Goal: Task Accomplishment & Management: Use online tool/utility

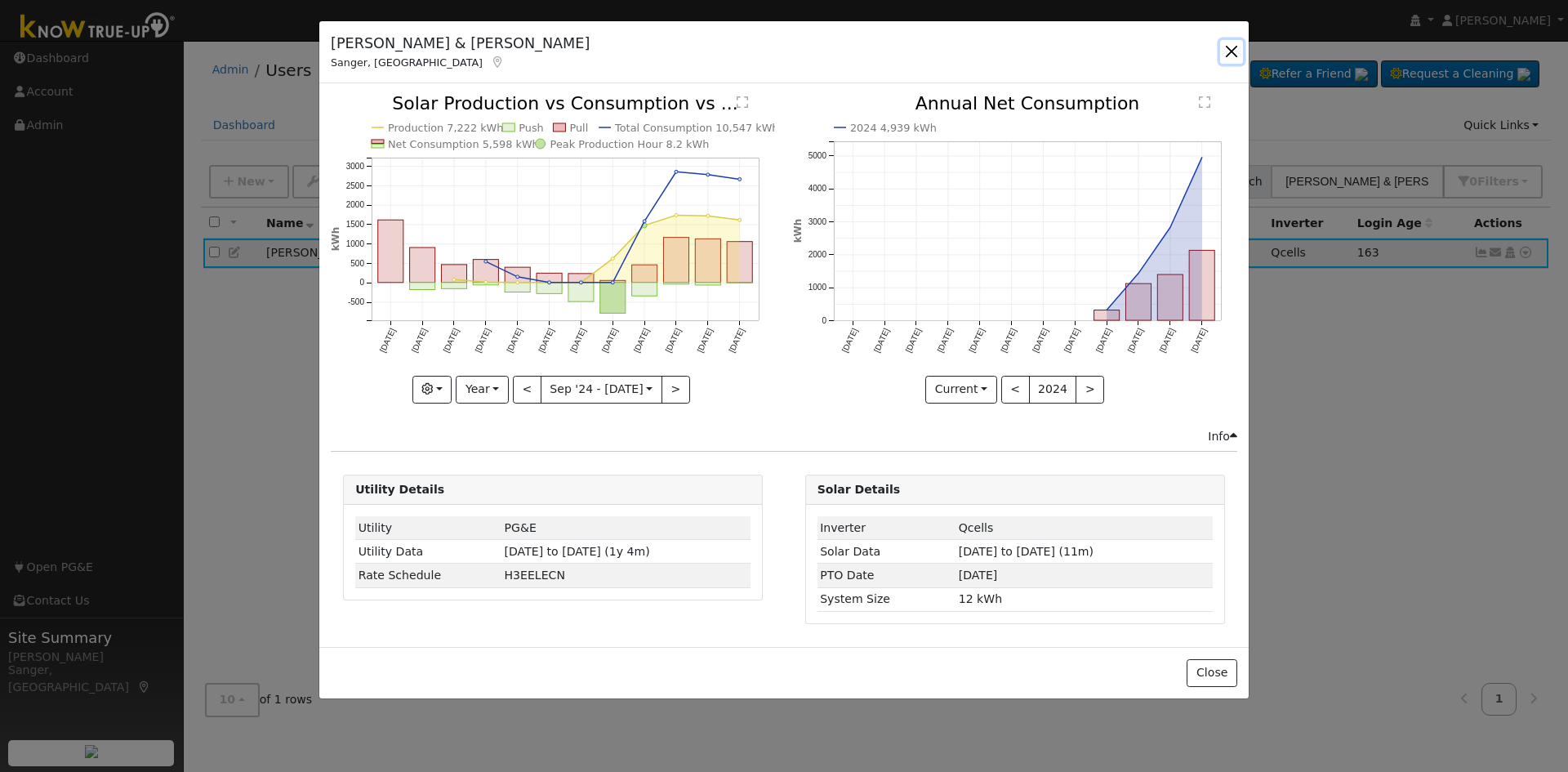
click at [1228, 45] on button "button" at bounding box center [1231, 51] width 23 height 23
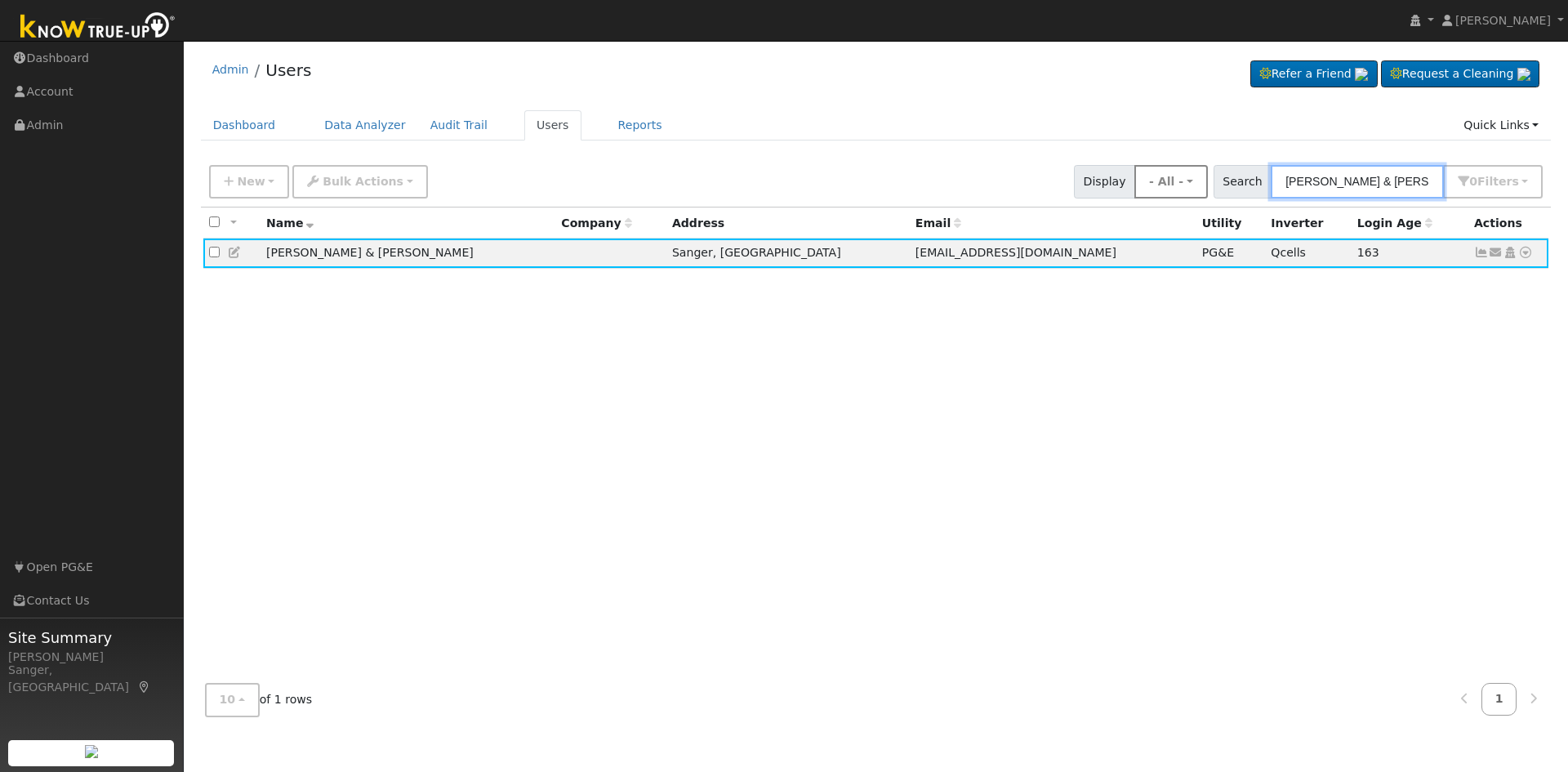
drag, startPoint x: 1422, startPoint y: 175, endPoint x: 1165, endPoint y: 179, distance: 257.0
click at [1165, 179] on div "New Add User Quick Add Quick Connect Quick Convert Lead Bulk Actions Send Email…" at bounding box center [876, 179] width 1340 height 39
paste input "yisthoj62@gmail.com"
type input "yisthoj62@gmail.com"
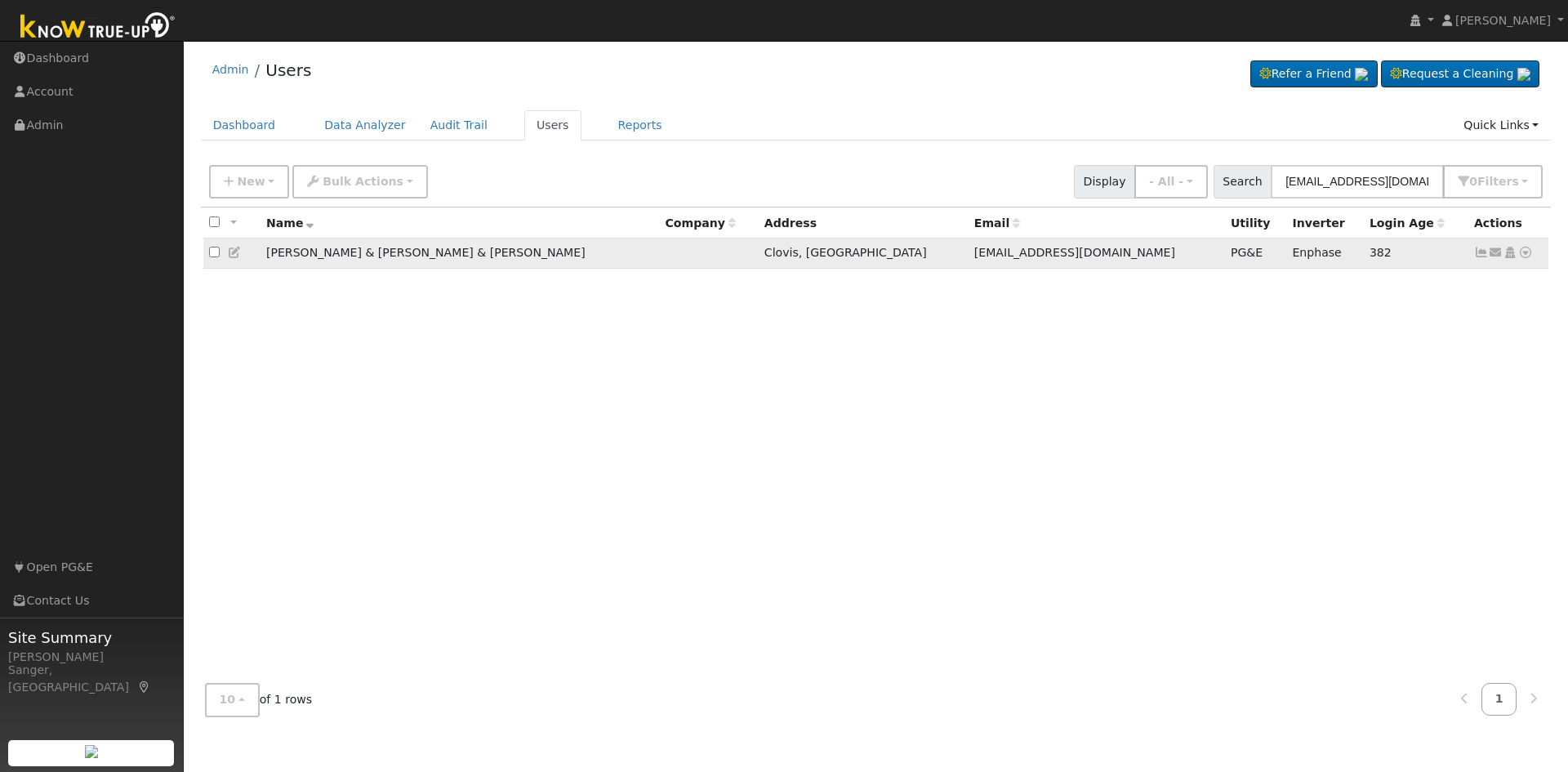
click at [1527, 256] on icon at bounding box center [1525, 252] width 15 height 11
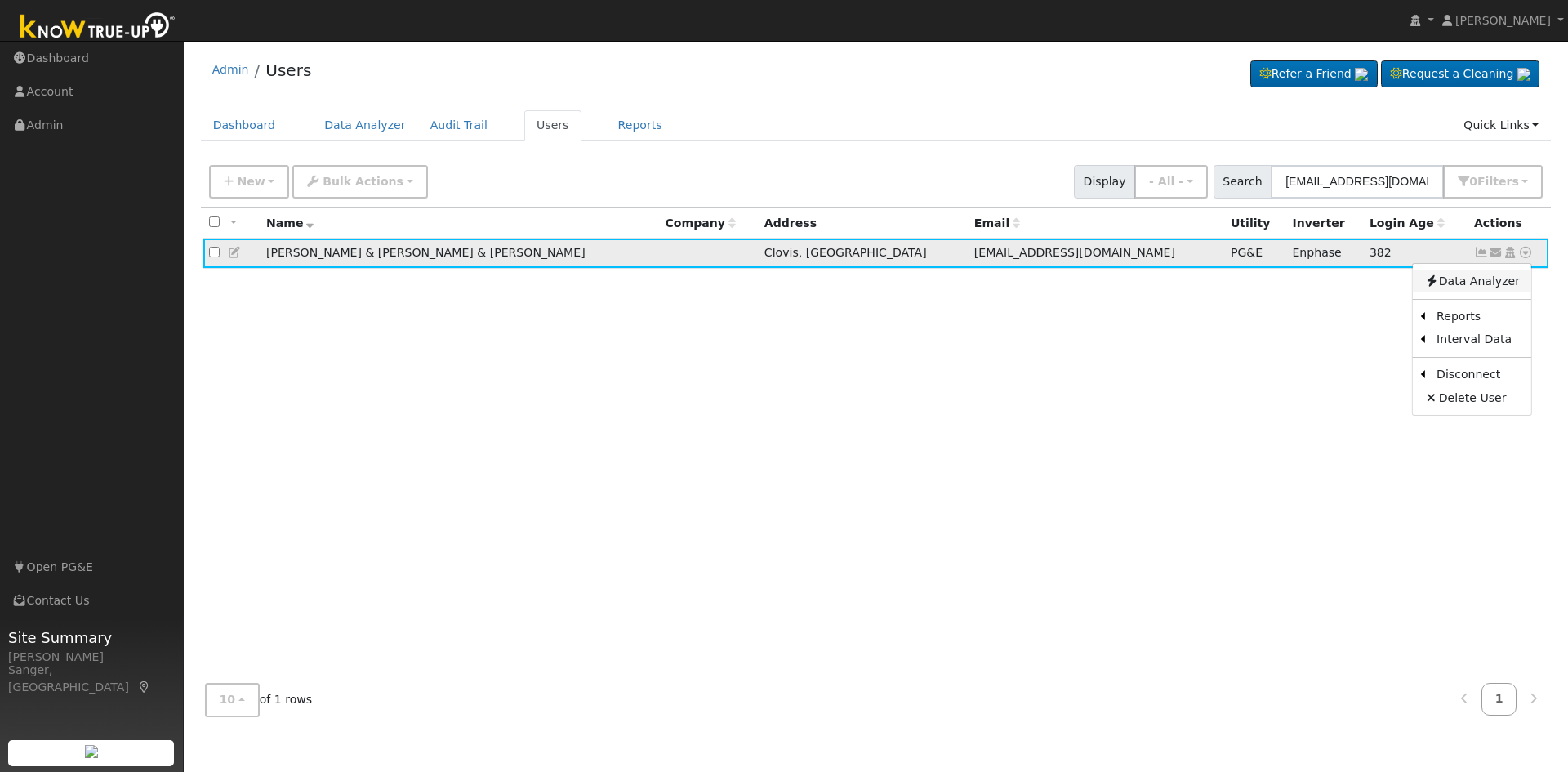
click at [1447, 286] on link "Data Analyzer" at bounding box center [1471, 280] width 119 height 23
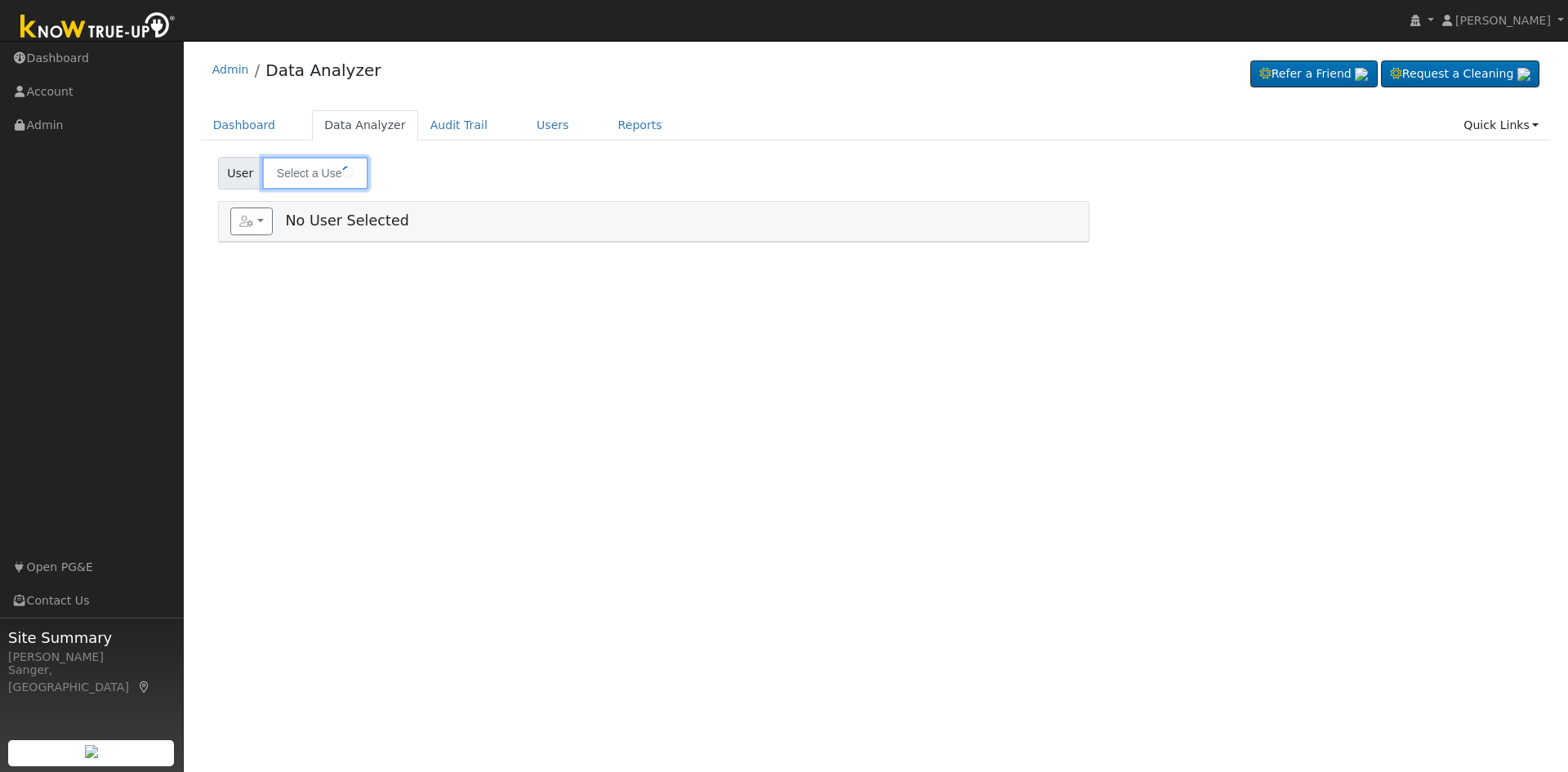
type input "[PERSON_NAME] & [PERSON_NAME] & [PERSON_NAME]"
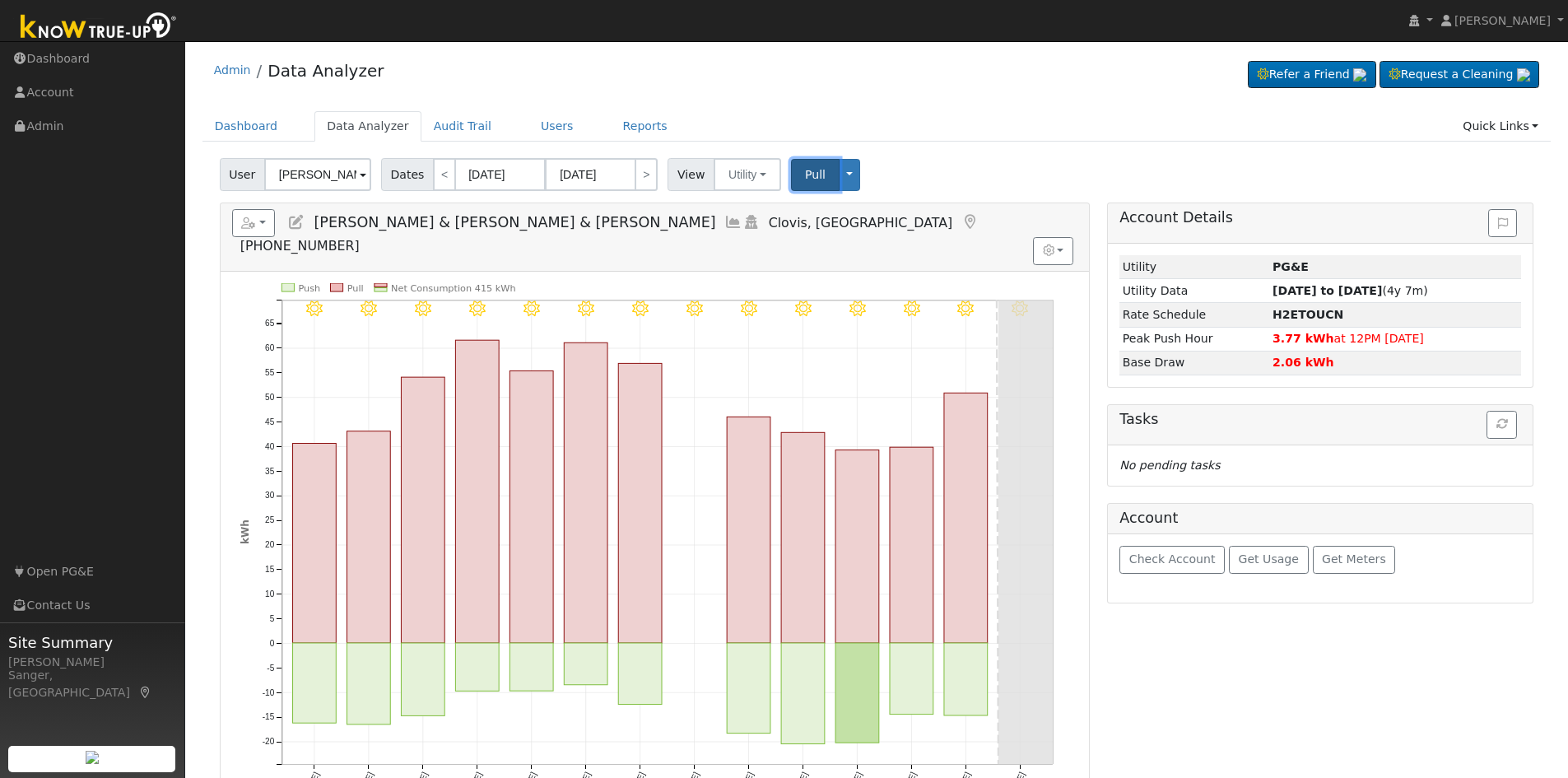
click at [805, 177] on span "Pull" at bounding box center [815, 174] width 21 height 13
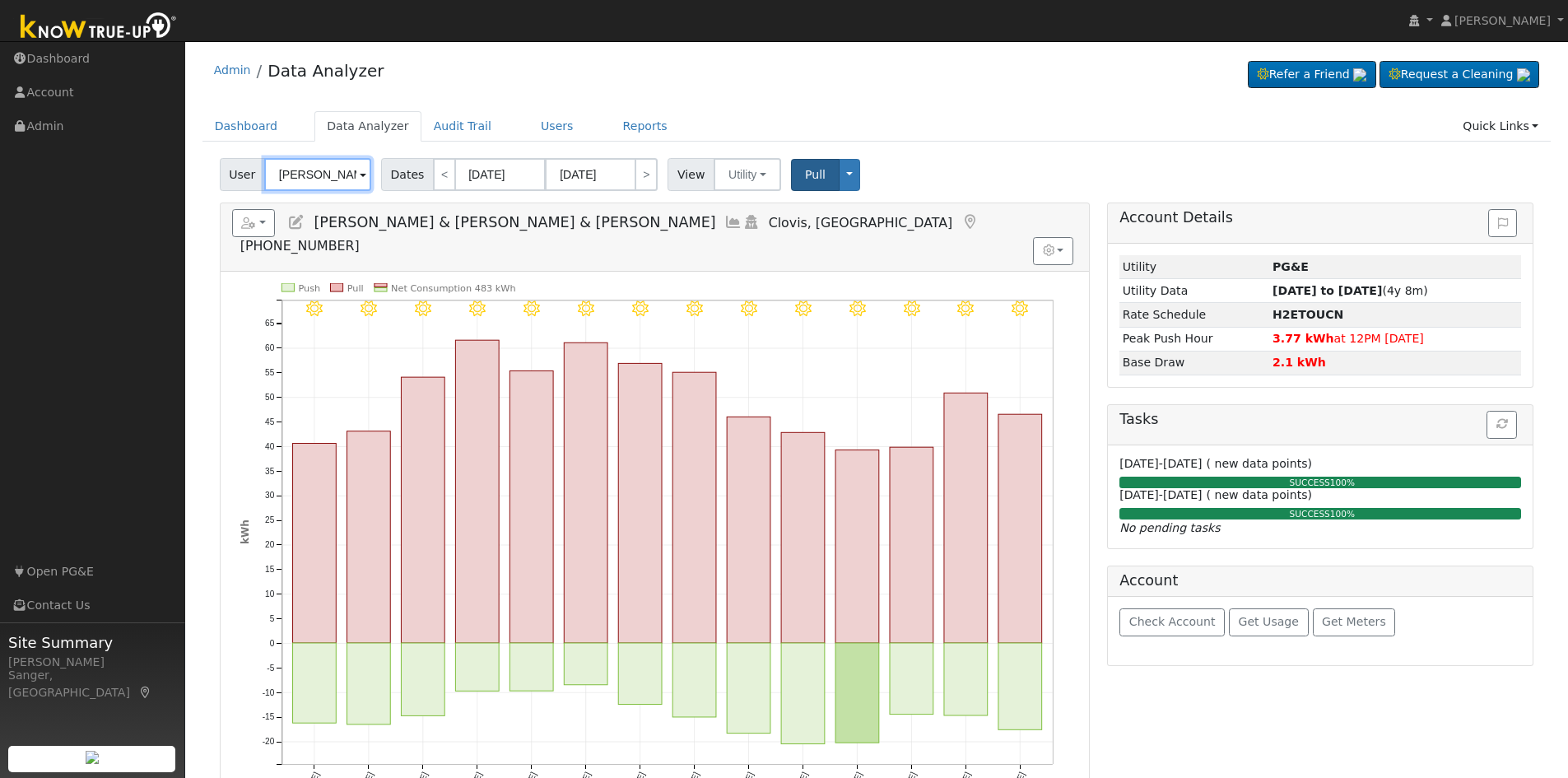
click at [299, 175] on input "[PERSON_NAME] & [PERSON_NAME] & [PERSON_NAME]" at bounding box center [318, 174] width 107 height 33
paste input "[PERSON_NAME]"
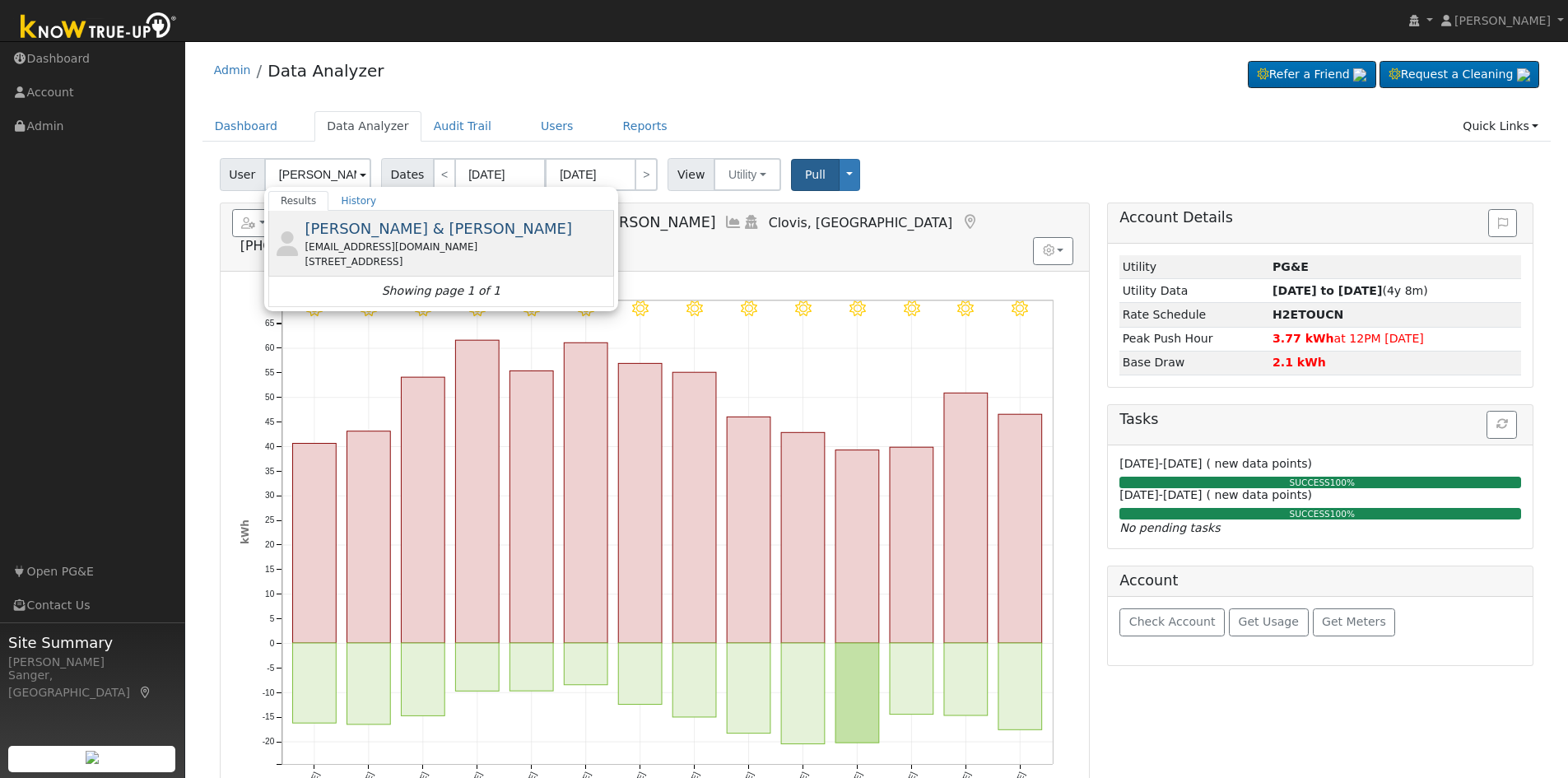
click at [325, 225] on span "[PERSON_NAME] & [PERSON_NAME]" at bounding box center [438, 228] width 268 height 17
type input "[PERSON_NAME] & [PERSON_NAME]"
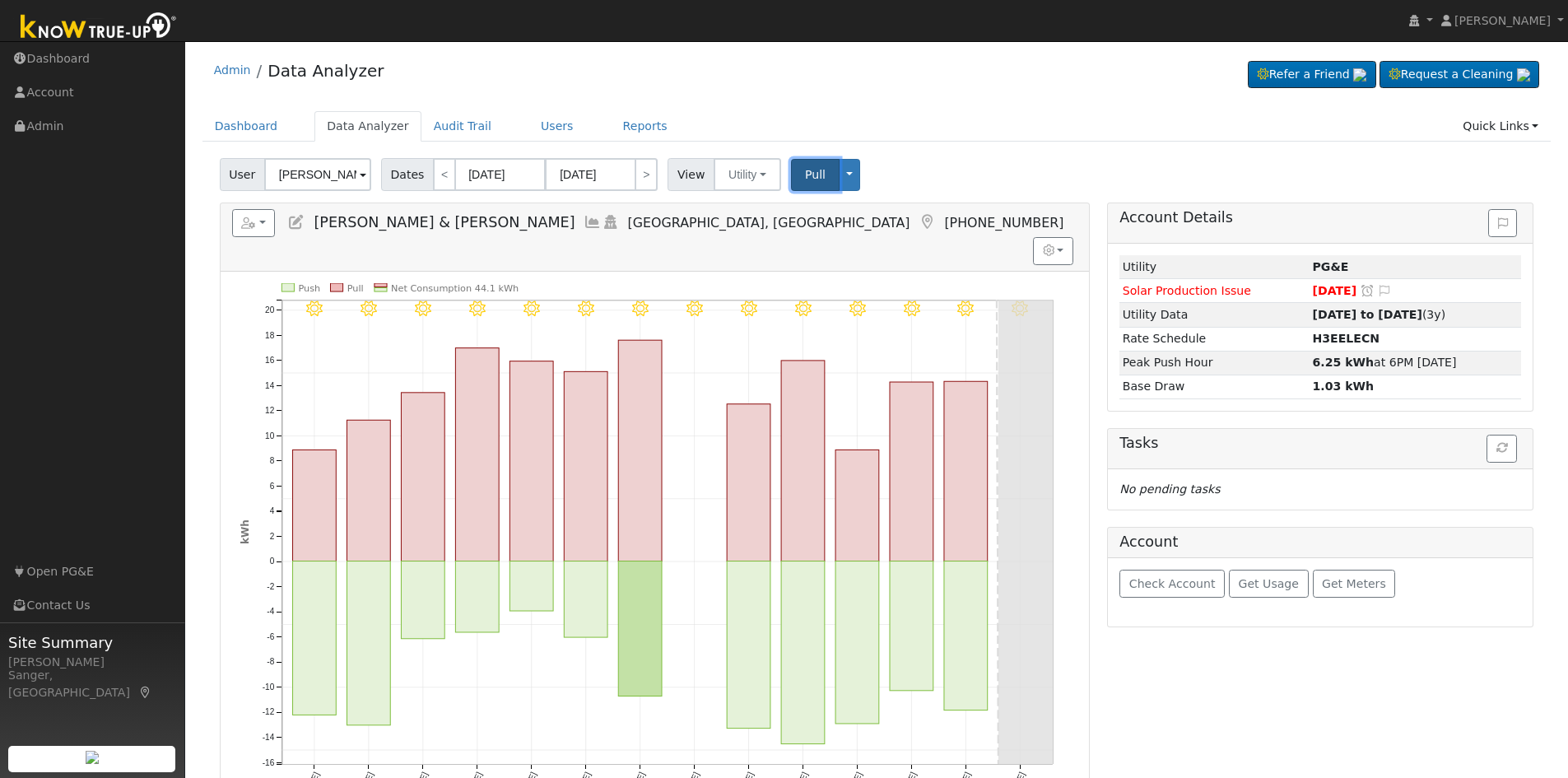
click at [805, 173] on span "Pull" at bounding box center [815, 174] width 21 height 13
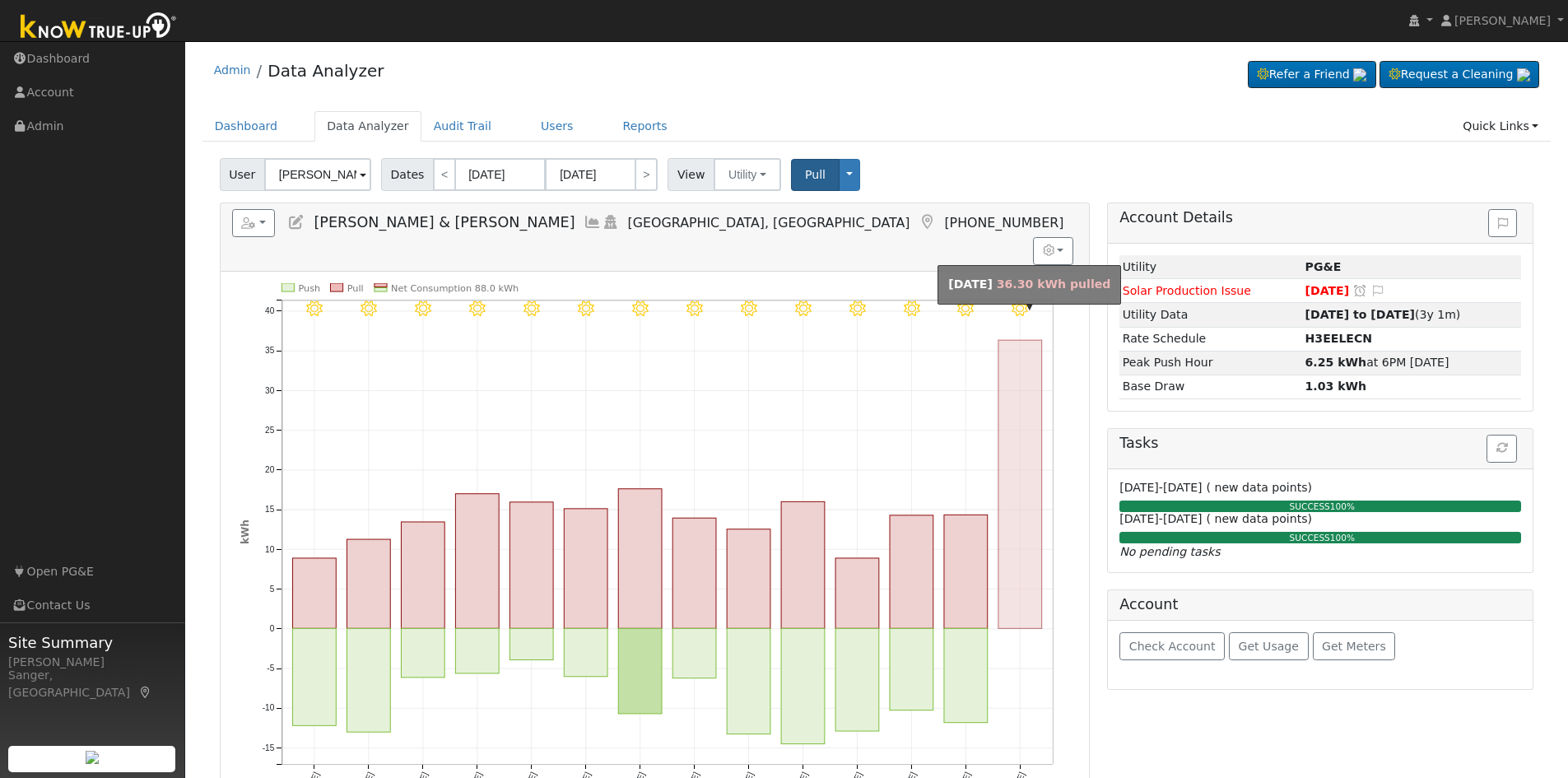
click at [1014, 420] on rect "onclick=""" at bounding box center [1020, 484] width 44 height 288
type input "[DATE]"
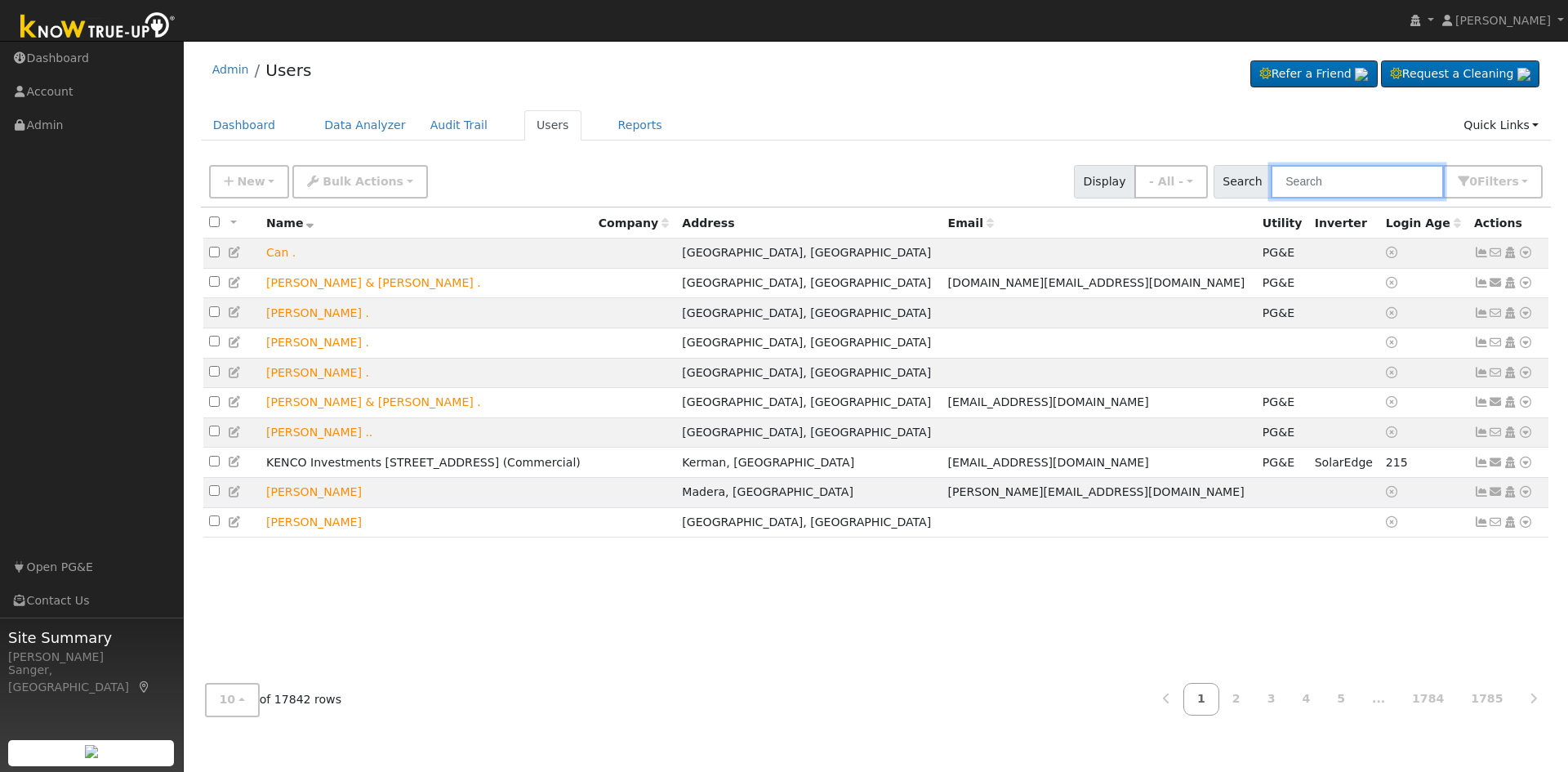
click at [1377, 178] on input "text" at bounding box center [1357, 181] width 173 height 33
paste input "5592711872"
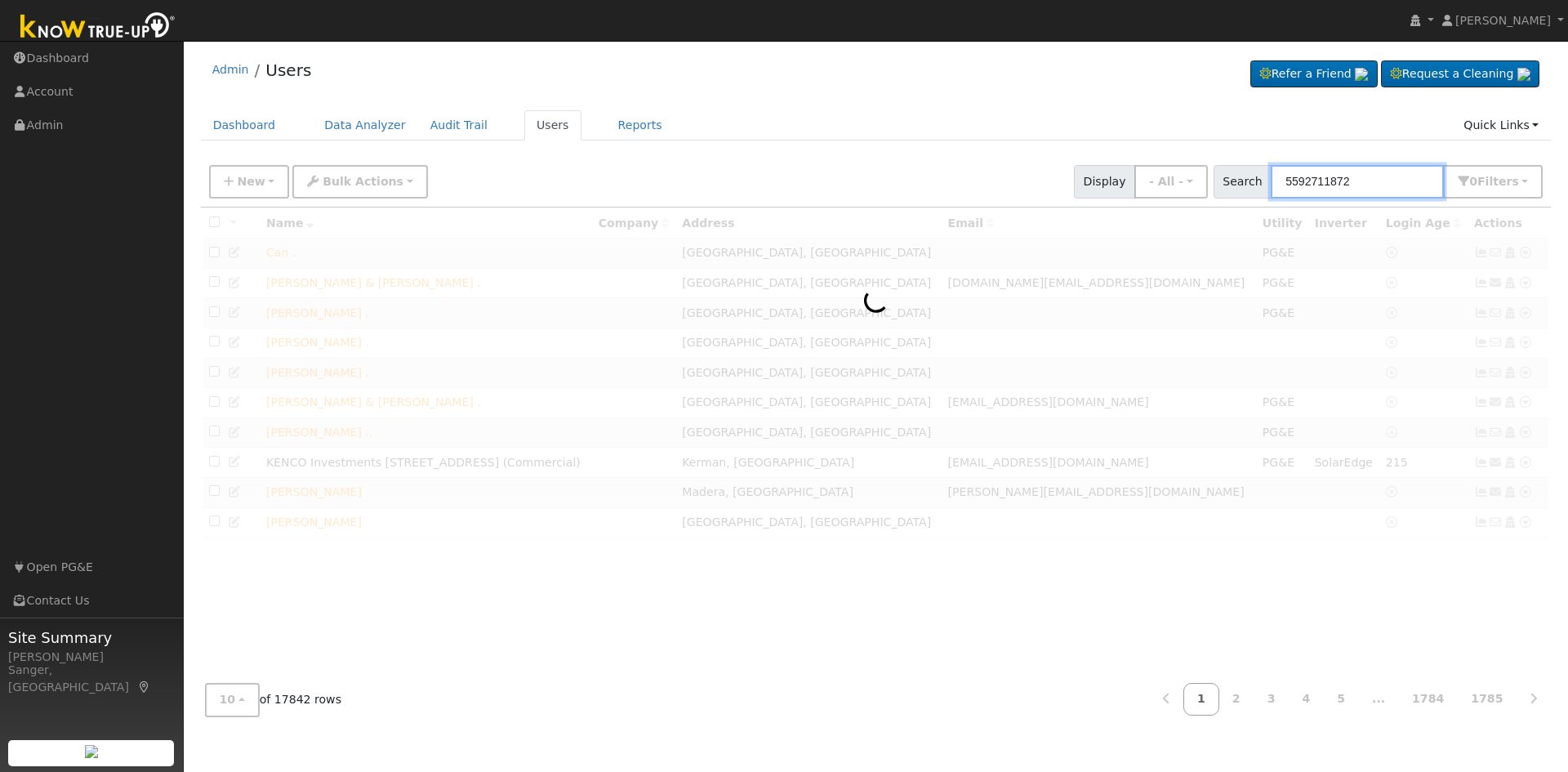
click at [1377, 178] on input "5592711872" at bounding box center [1357, 181] width 173 height 33
type input "5592711872"
drag, startPoint x: 1373, startPoint y: 178, endPoint x: 1213, endPoint y: 178, distance: 160.0
click at [1213, 178] on div "New Add User Quick Add Quick Connect Quick Convert Lead Bulk Actions Send Email…" at bounding box center [876, 179] width 1340 height 39
paste input "[PERSON_NAME] & [PERSON_NAME]"
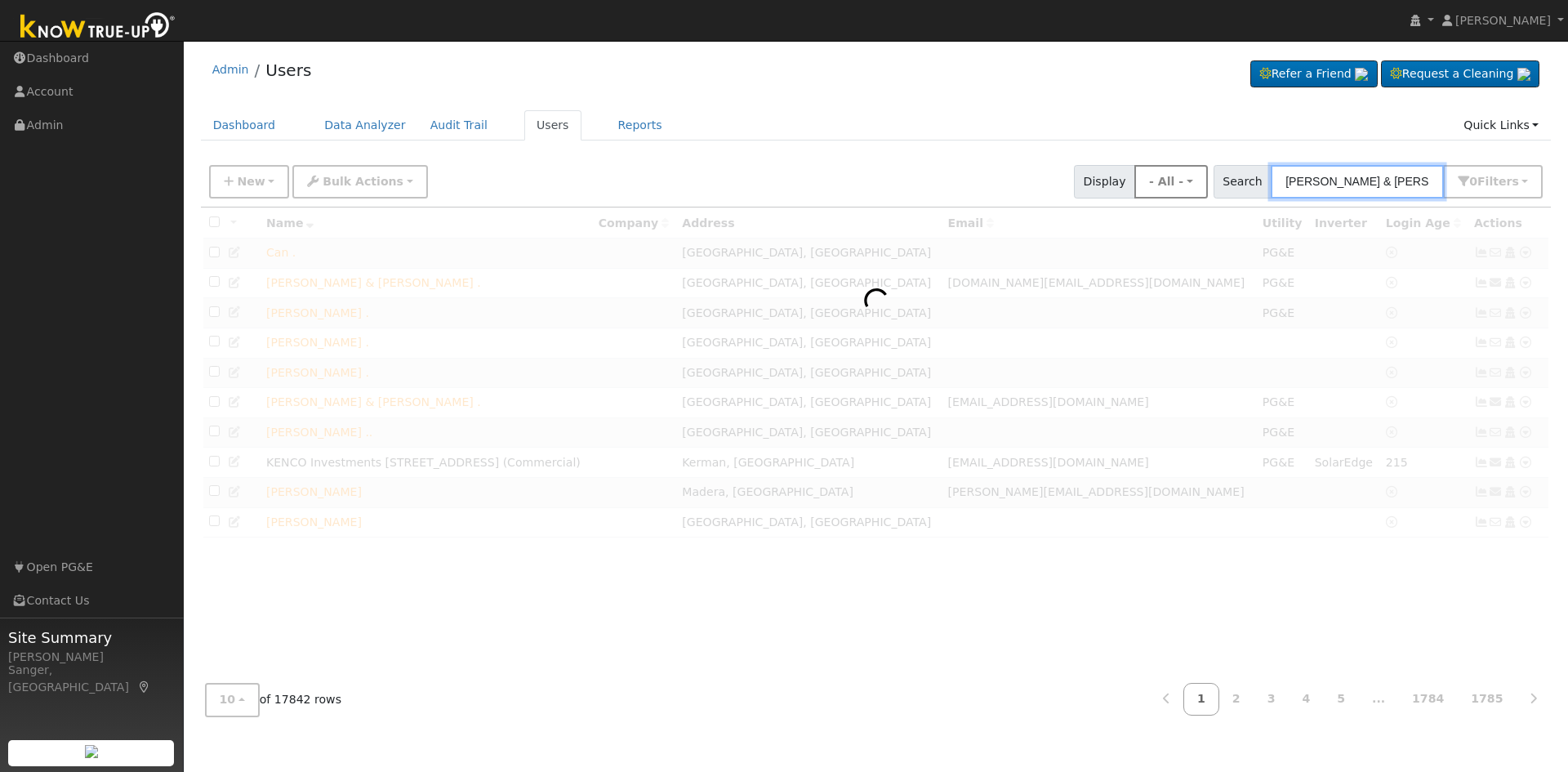
type input "[PERSON_NAME] & [PERSON_NAME]"
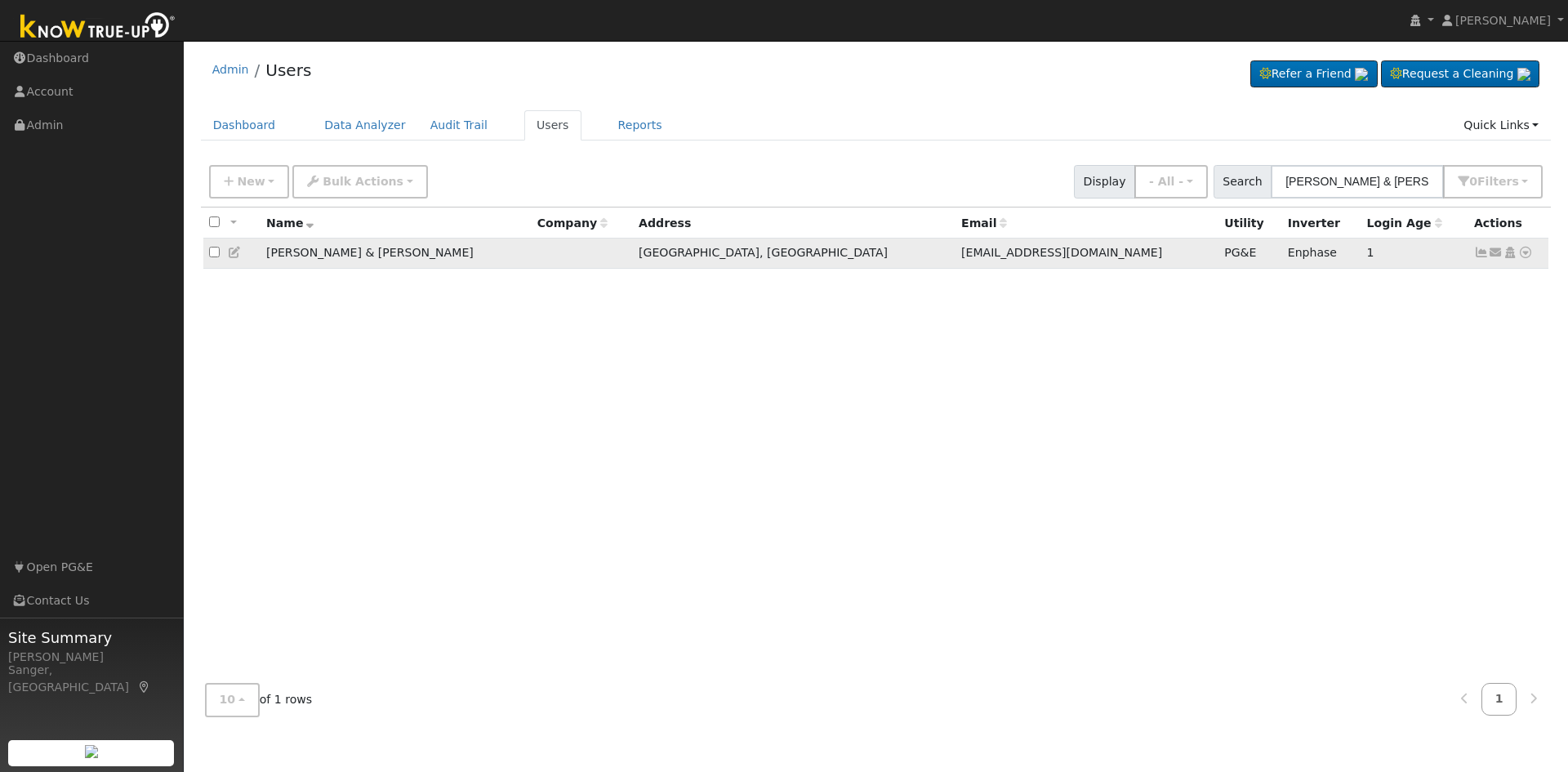
click at [1483, 254] on icon at bounding box center [1481, 252] width 15 height 11
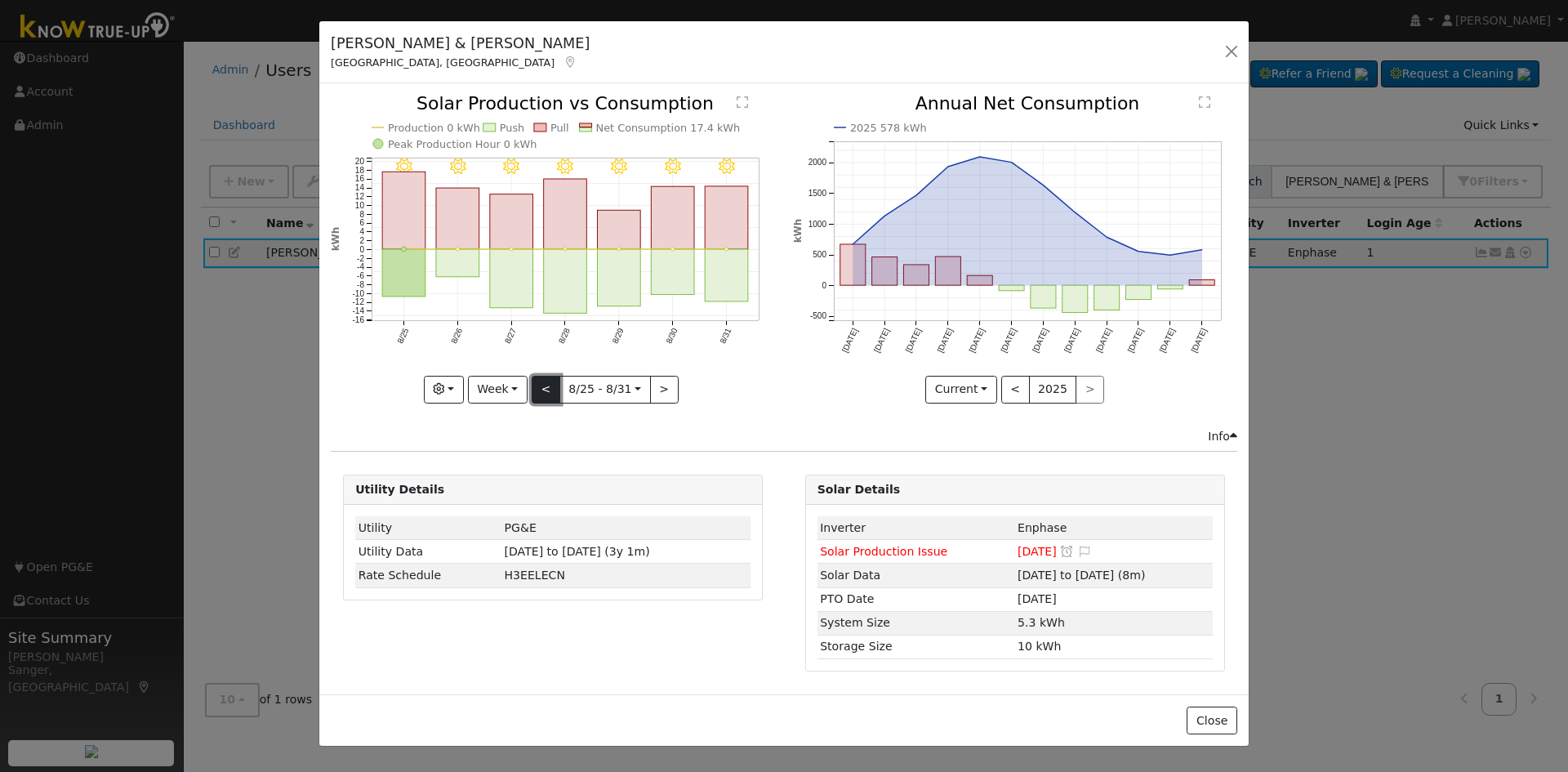
click at [549, 394] on button "<" at bounding box center [545, 390] width 28 height 27
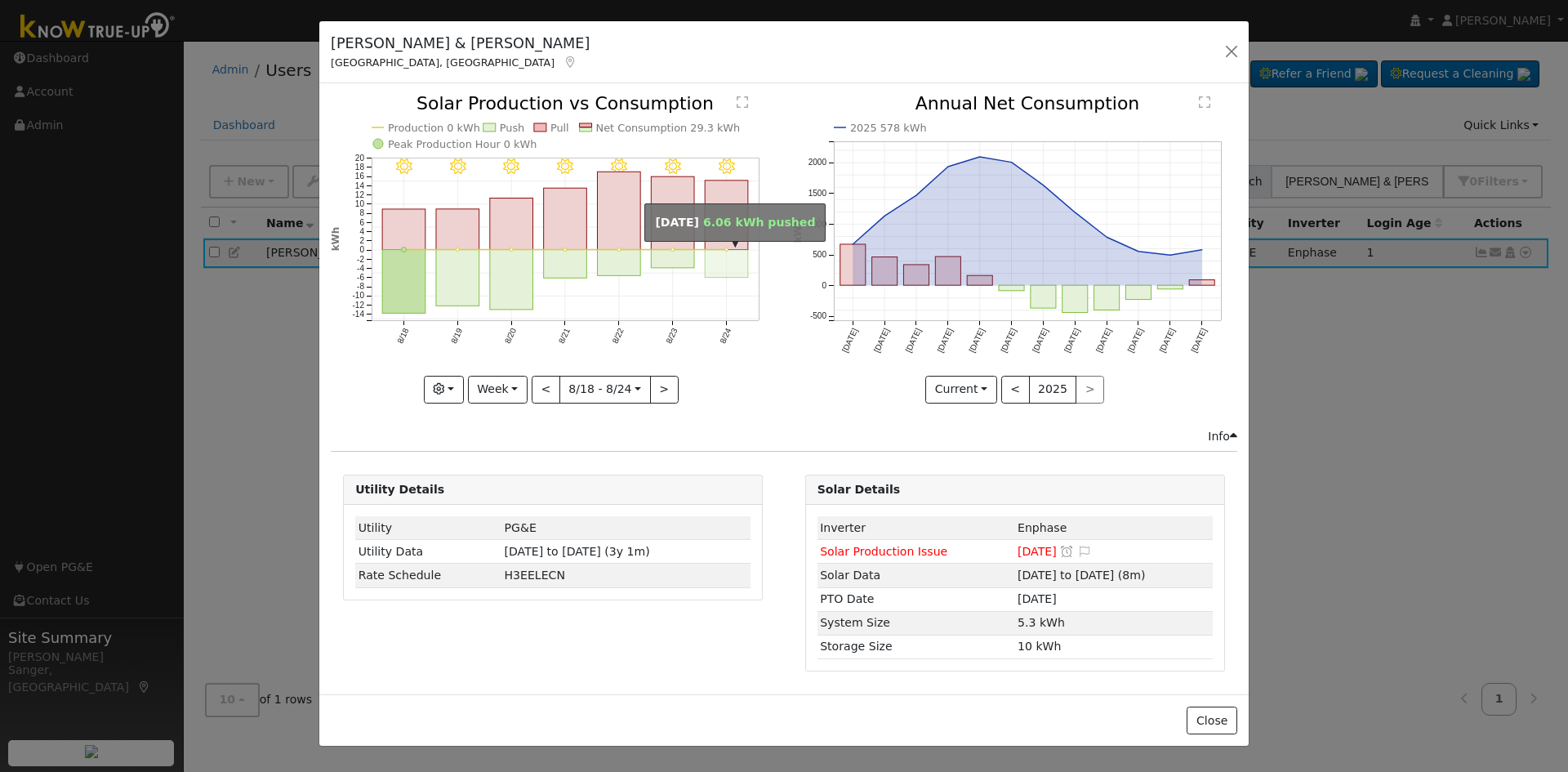
click at [733, 251] on rect "onclick=""" at bounding box center [727, 263] width 44 height 27
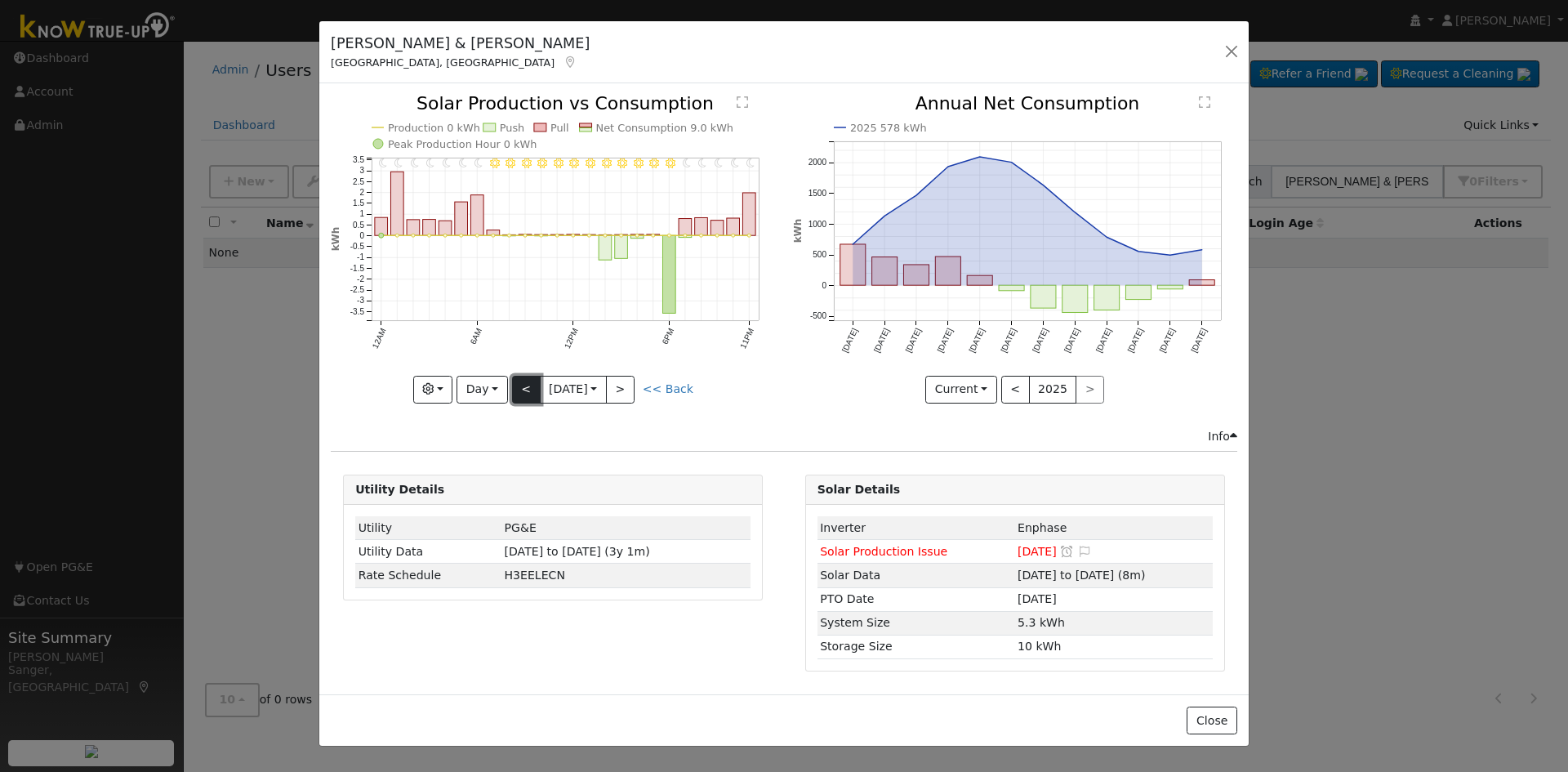
click at [520, 382] on button "<" at bounding box center [526, 390] width 28 height 27
click at [526, 383] on button "<" at bounding box center [526, 390] width 28 height 27
click at [529, 380] on button "<" at bounding box center [526, 390] width 28 height 27
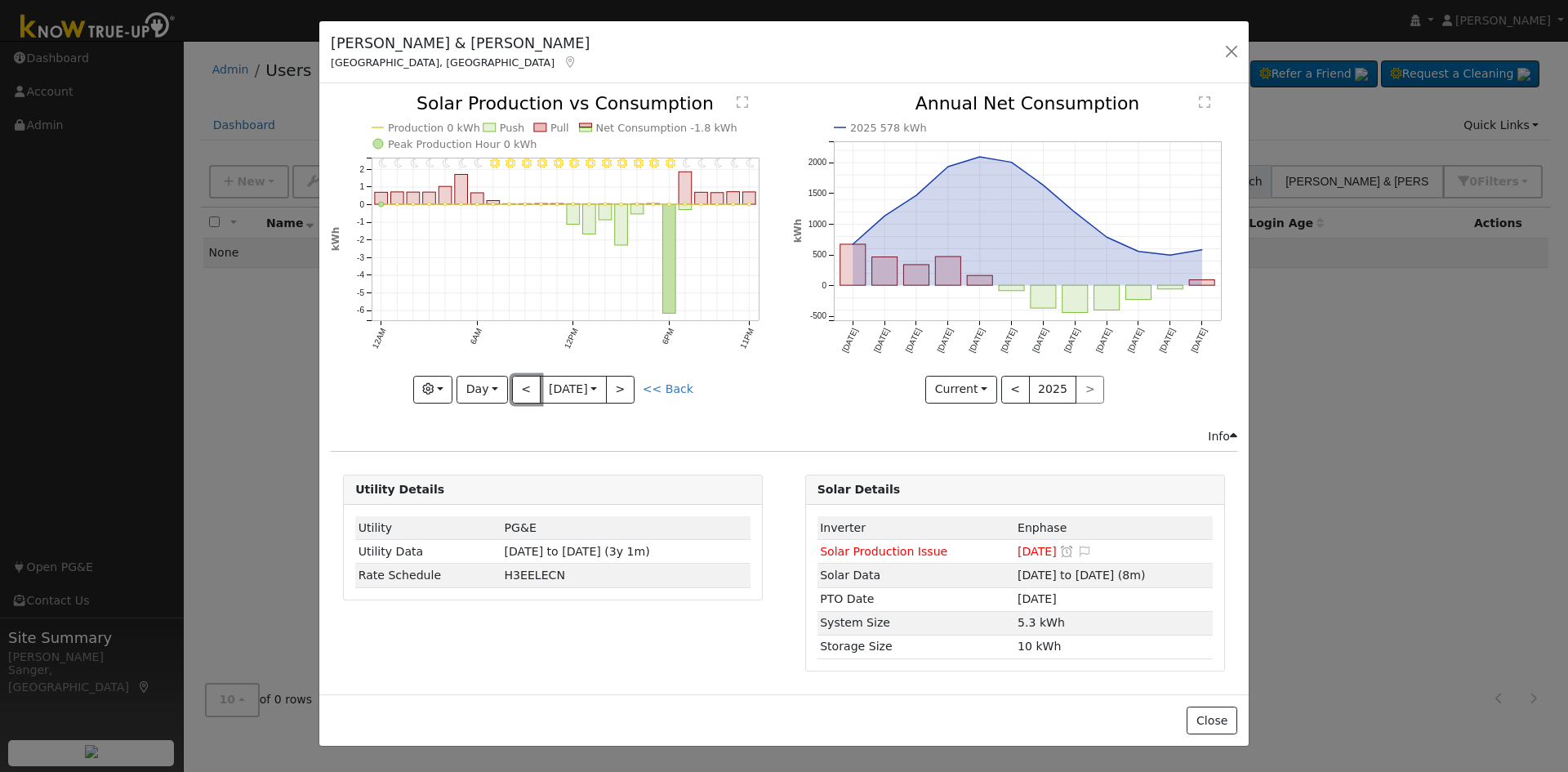
click at [529, 380] on button "<" at bounding box center [526, 390] width 28 height 27
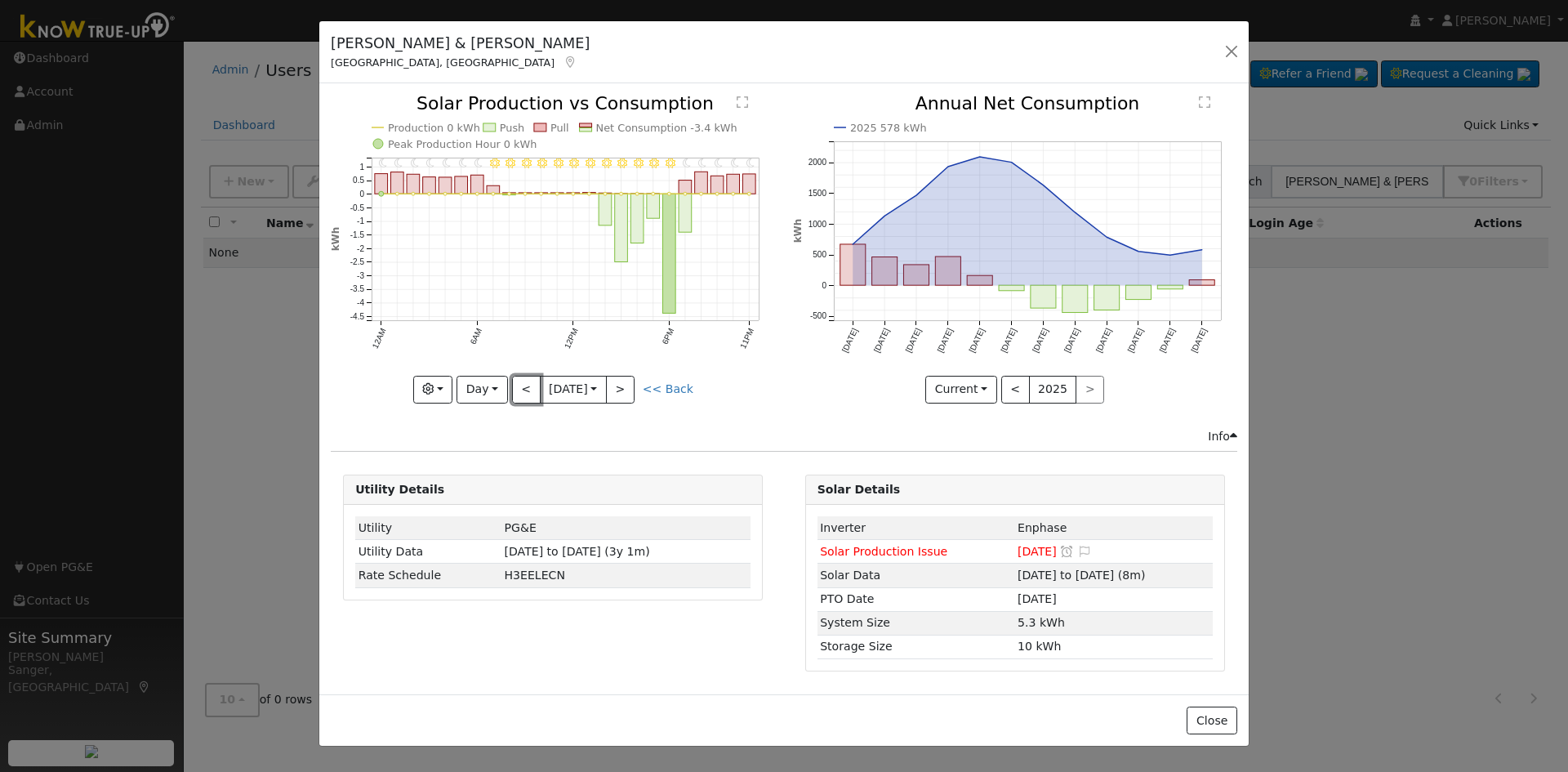
click at [529, 380] on button "<" at bounding box center [526, 390] width 28 height 27
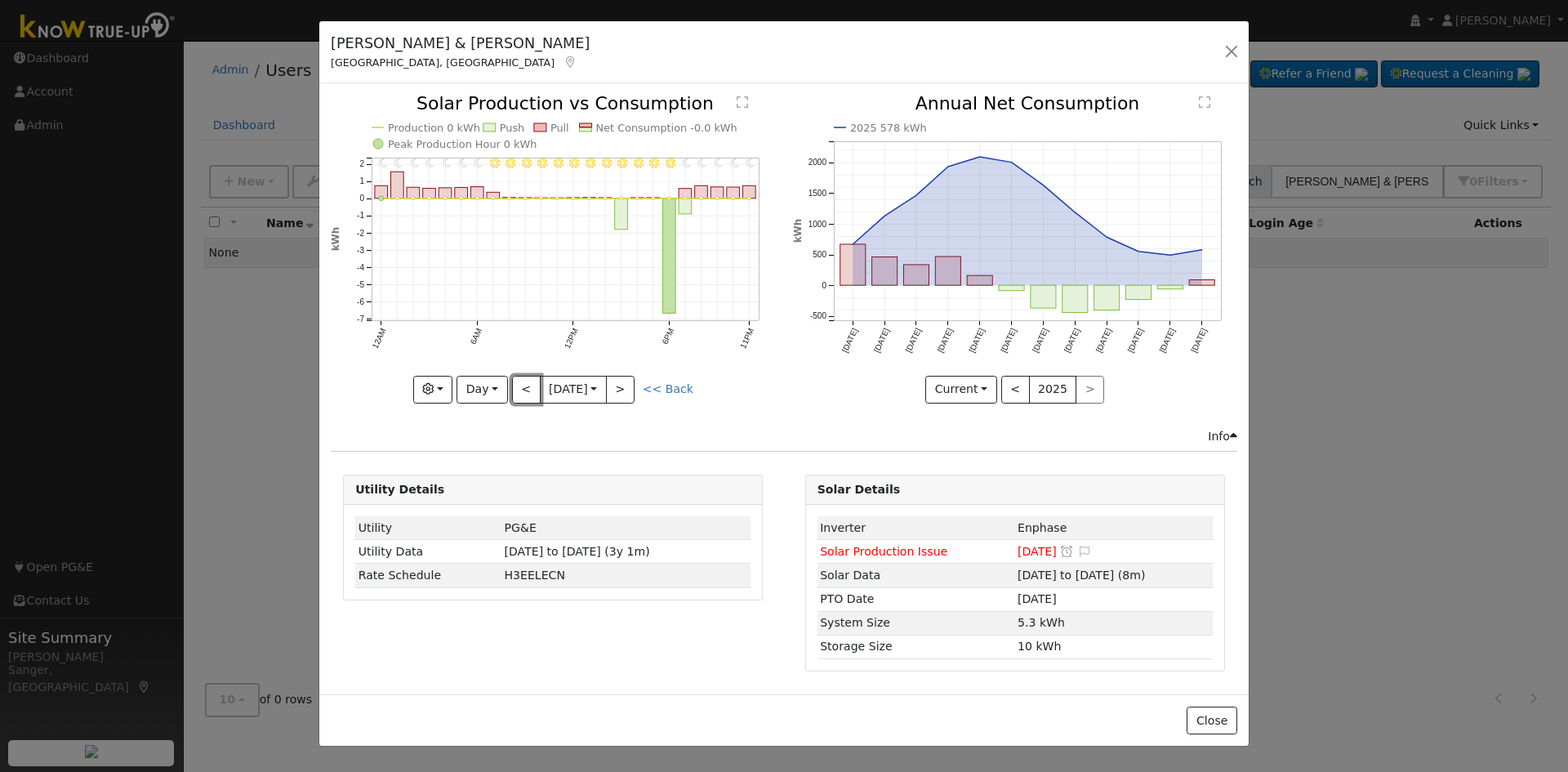
click at [529, 380] on button "<" at bounding box center [526, 390] width 28 height 27
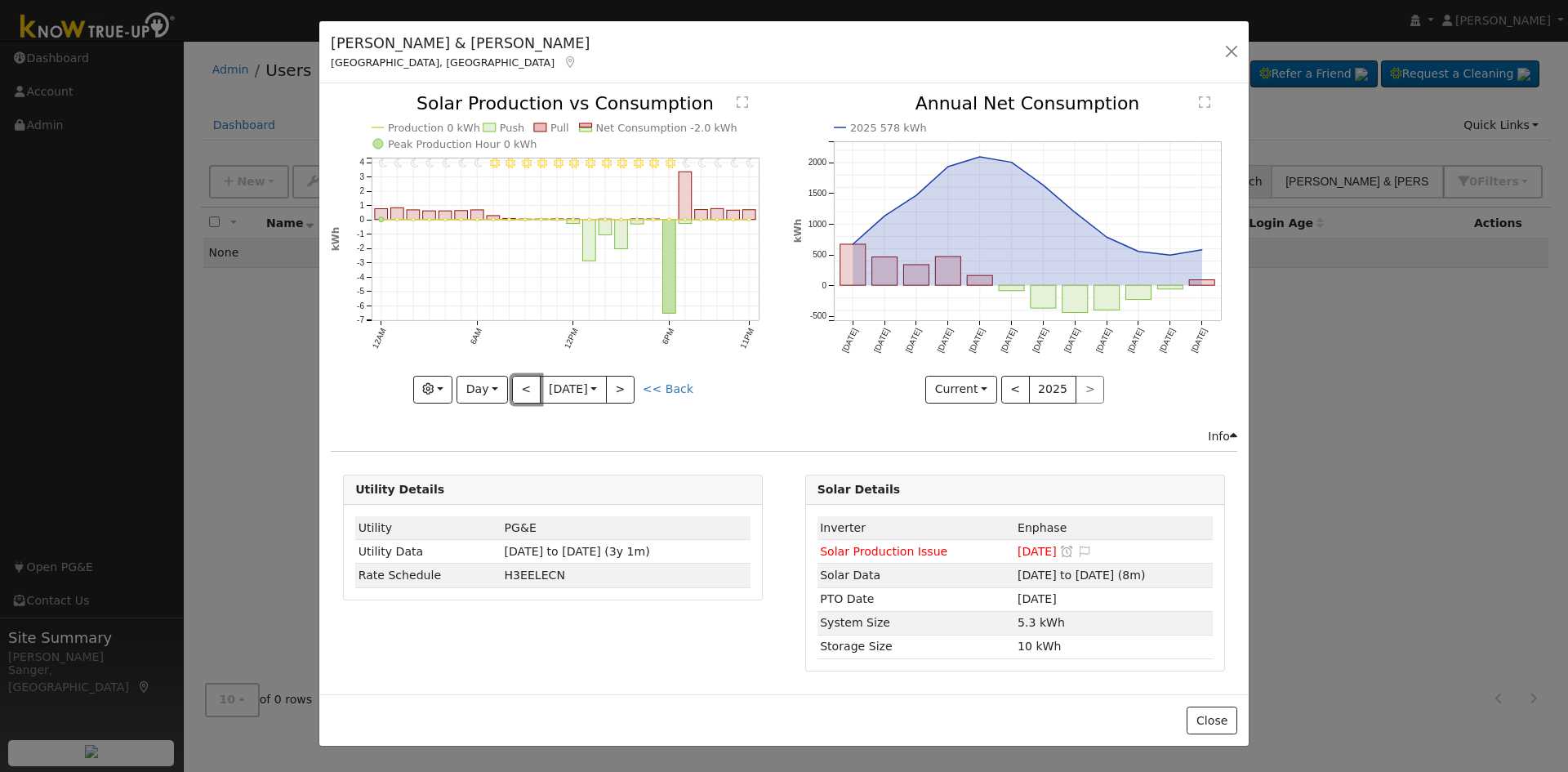
click at [529, 380] on button "<" at bounding box center [526, 390] width 28 height 27
click at [520, 385] on button "<" at bounding box center [526, 390] width 28 height 27
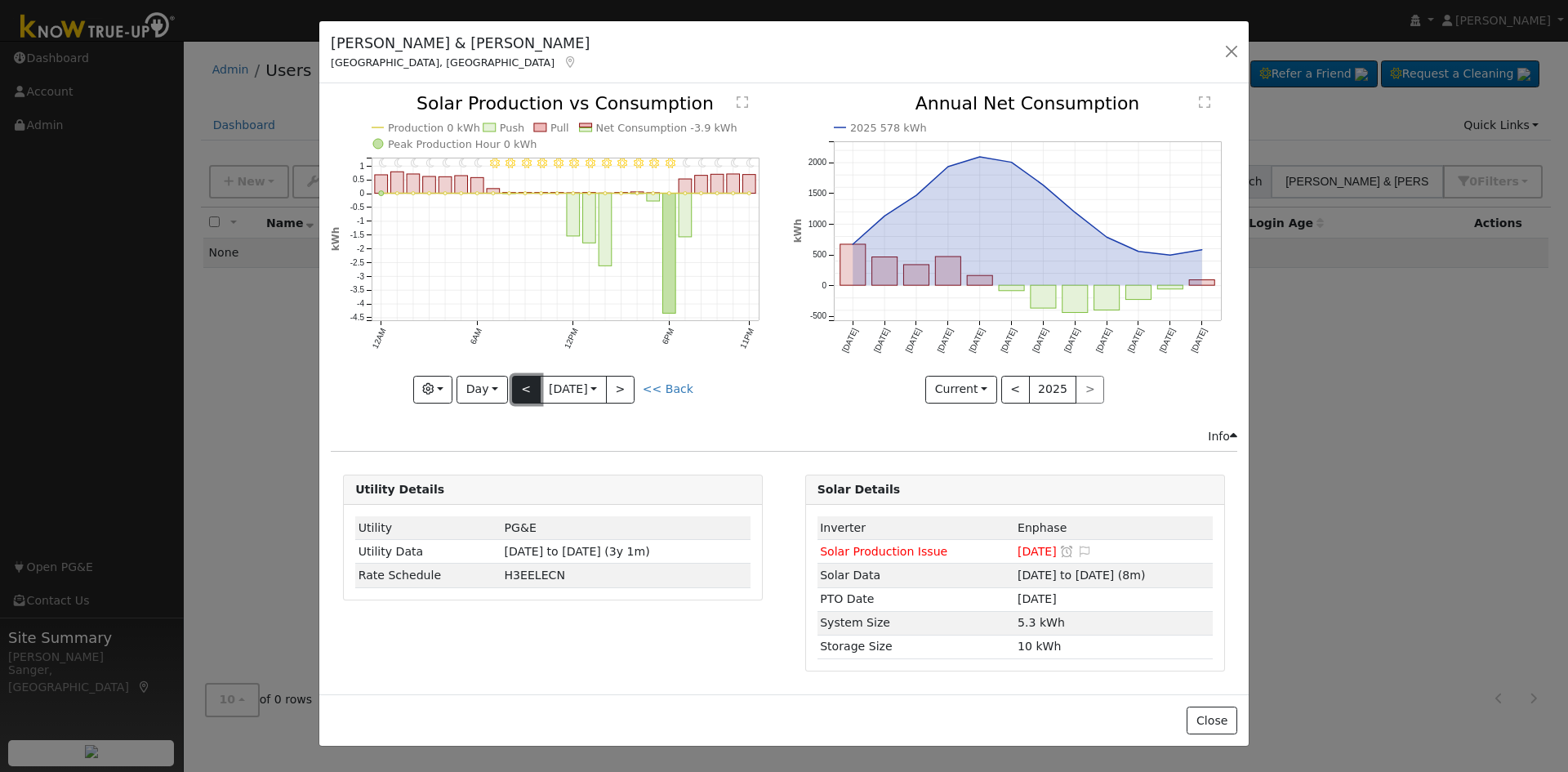
click at [520, 385] on button "<" at bounding box center [526, 390] width 28 height 27
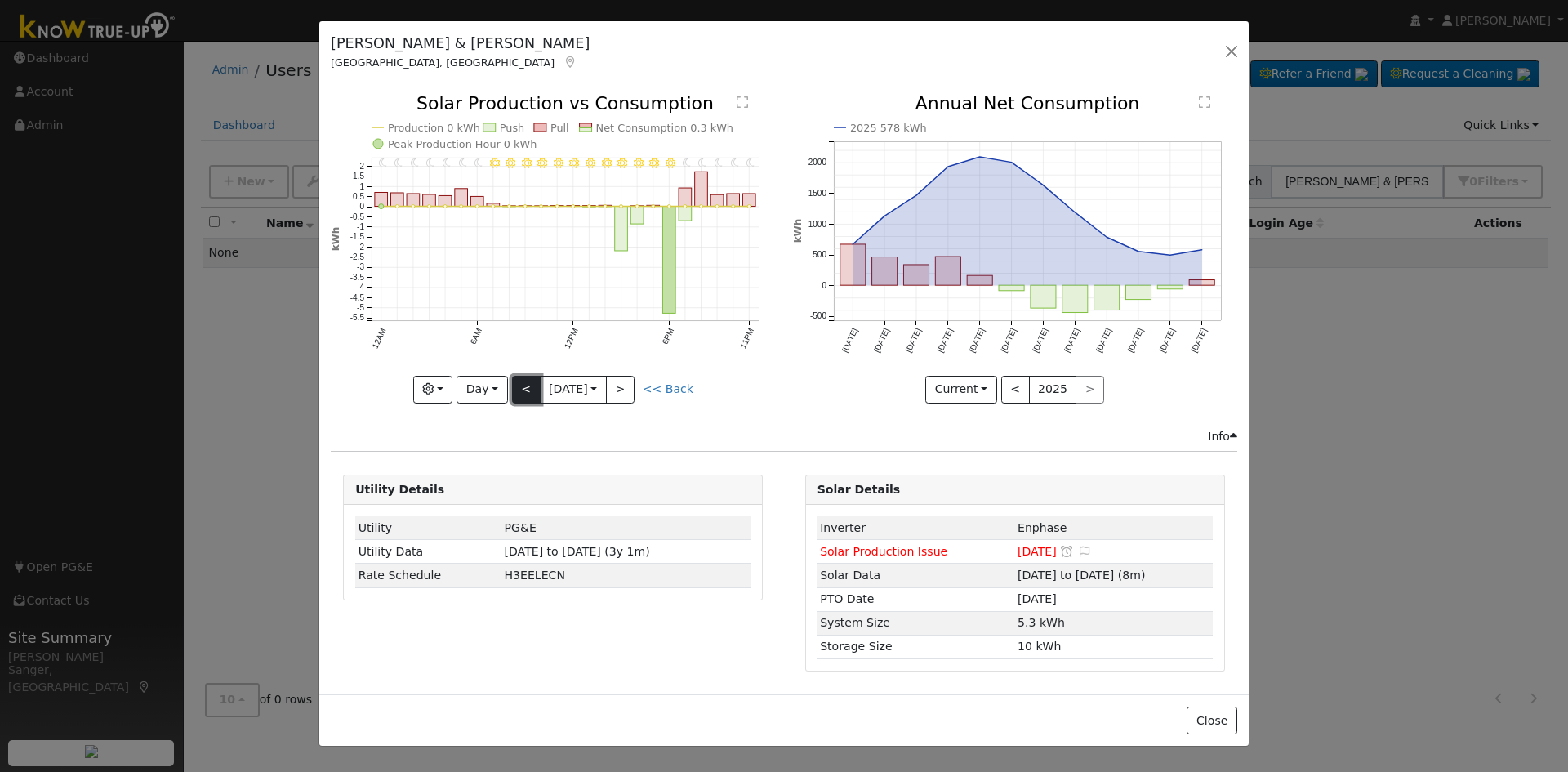
click at [520, 391] on button "<" at bounding box center [526, 390] width 28 height 27
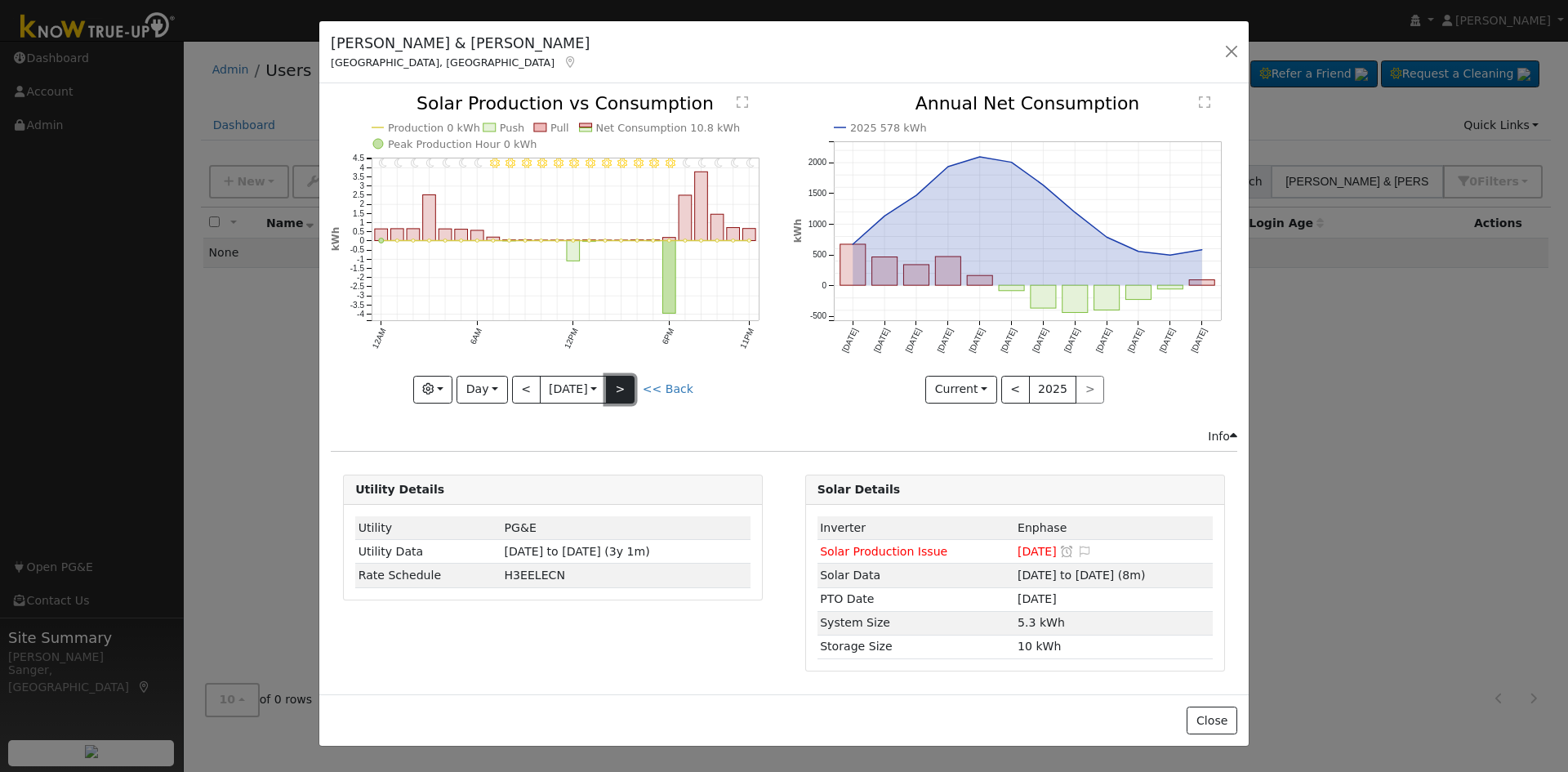
click at [622, 381] on button ">" at bounding box center [620, 390] width 28 height 27
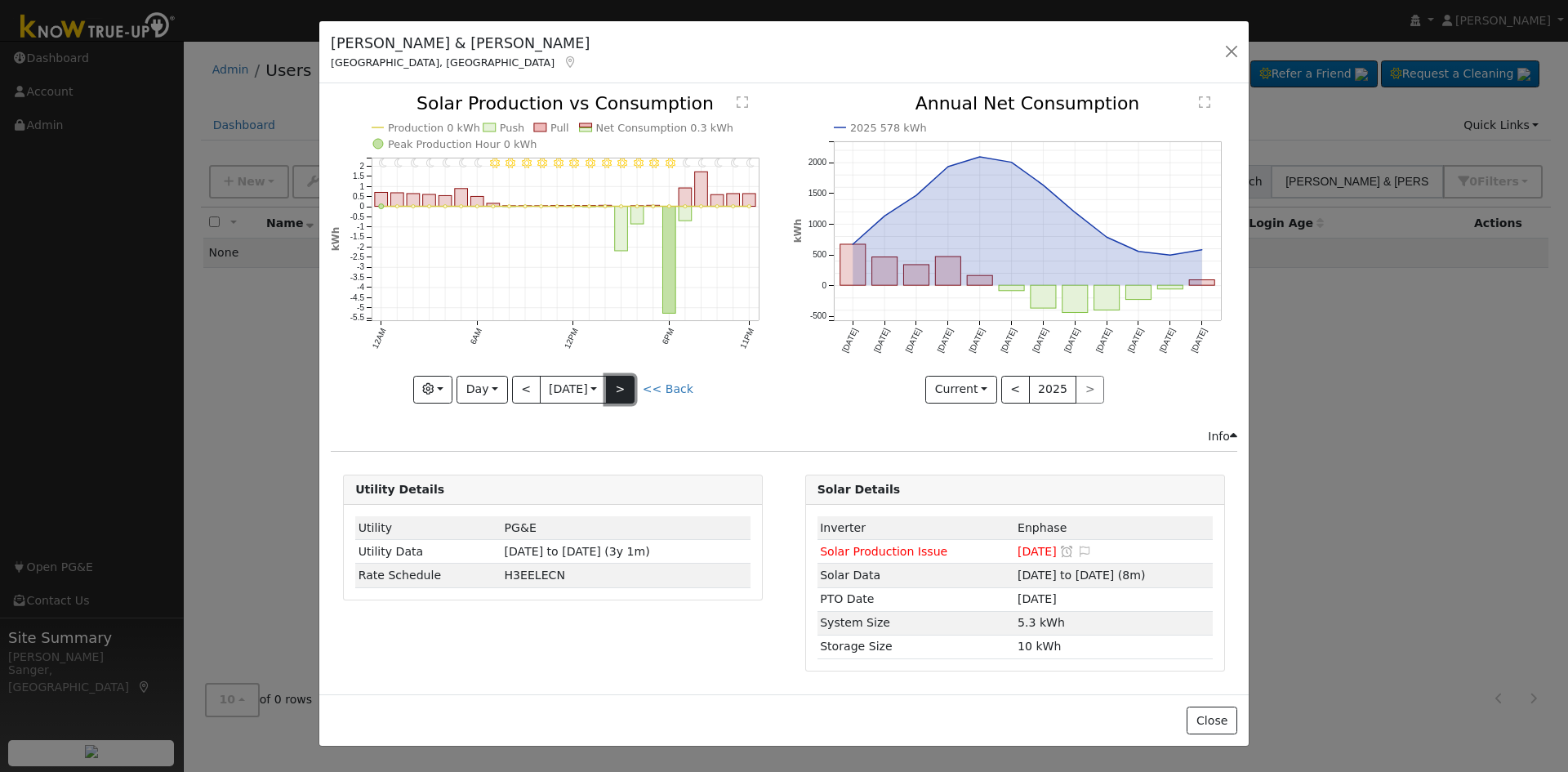
click at [629, 383] on button ">" at bounding box center [620, 390] width 28 height 27
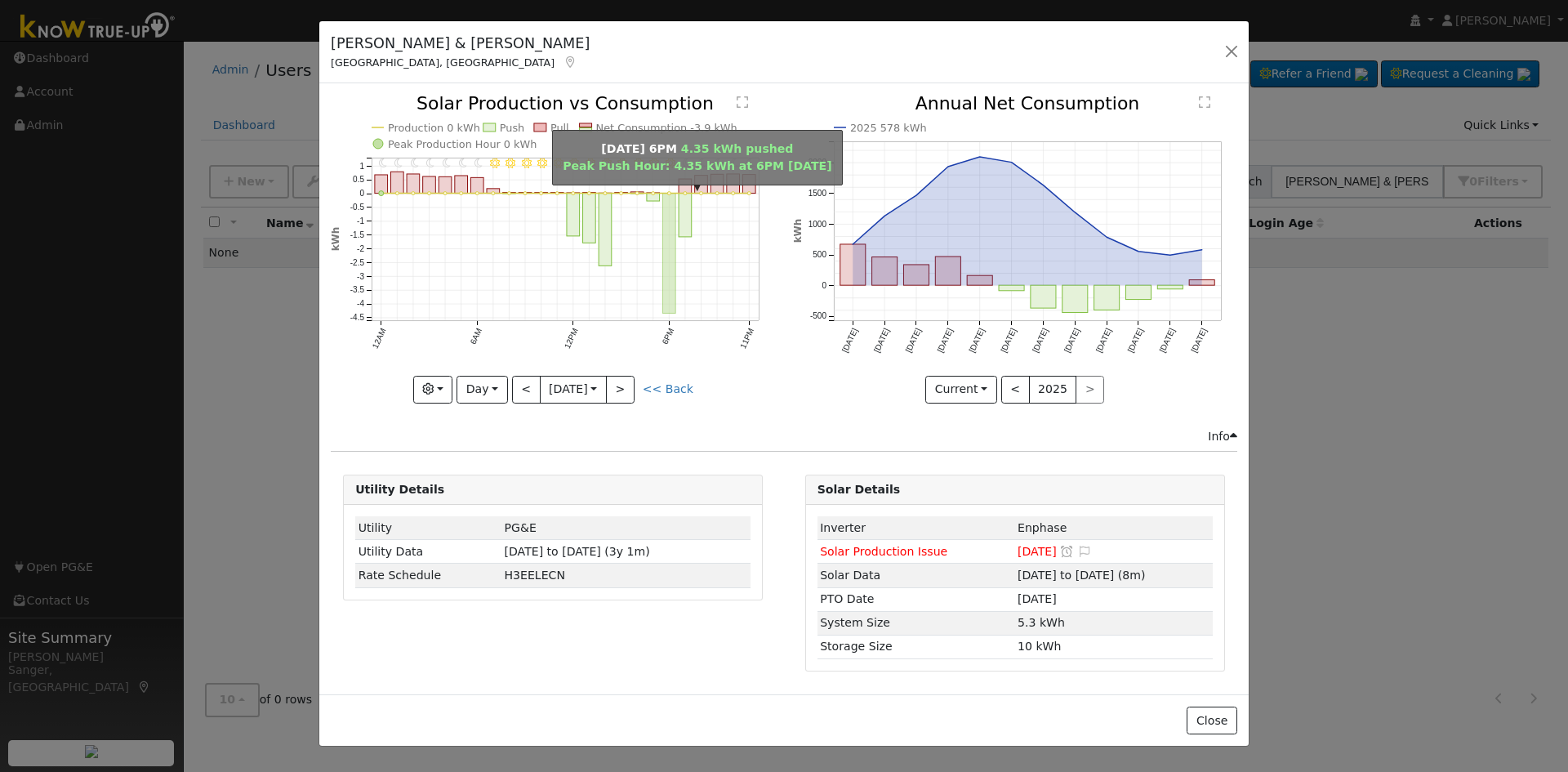
click at [667, 297] on rect "onclick=""" at bounding box center [669, 253] width 13 height 120
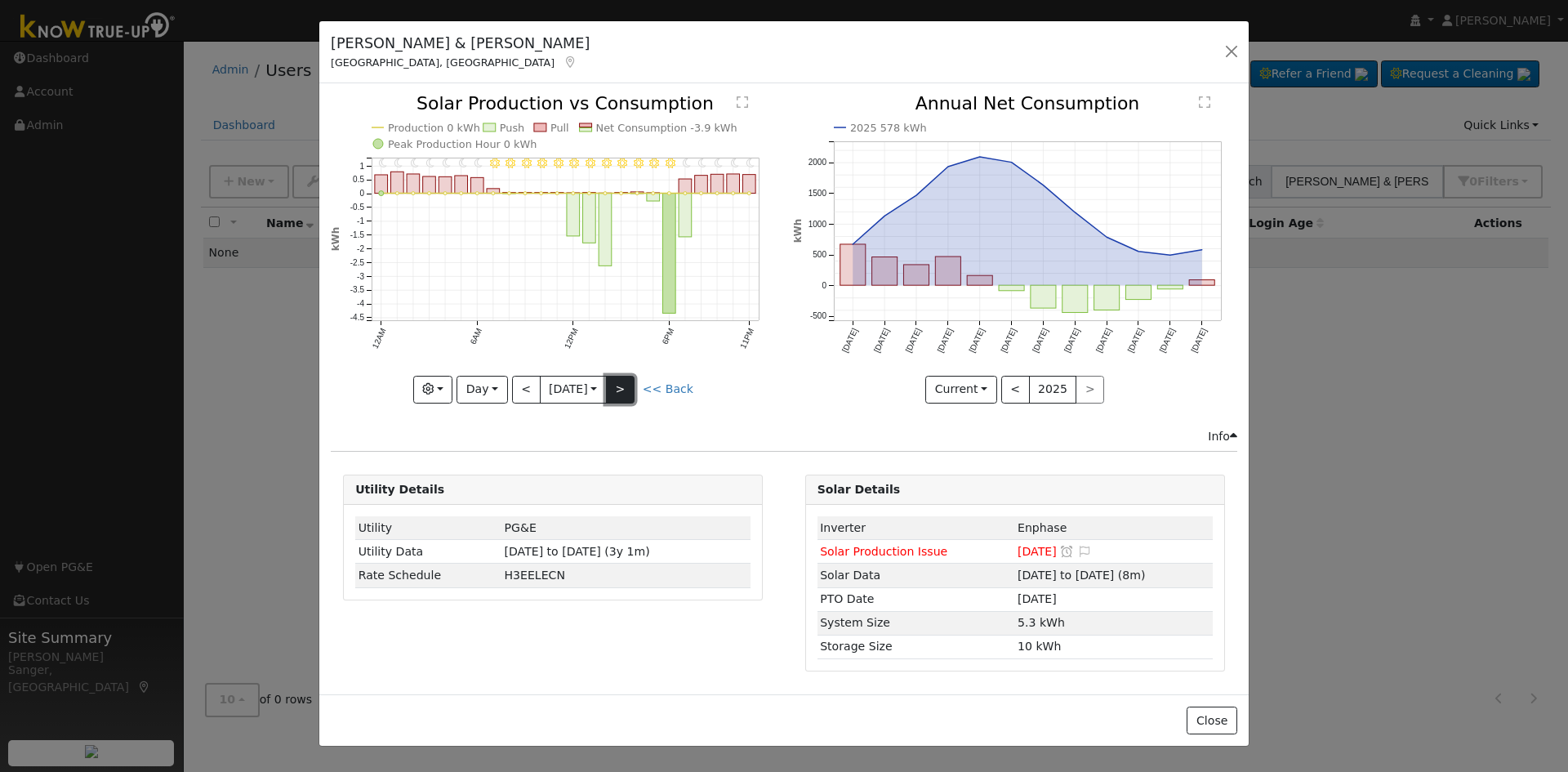
click at [625, 385] on button ">" at bounding box center [620, 390] width 28 height 27
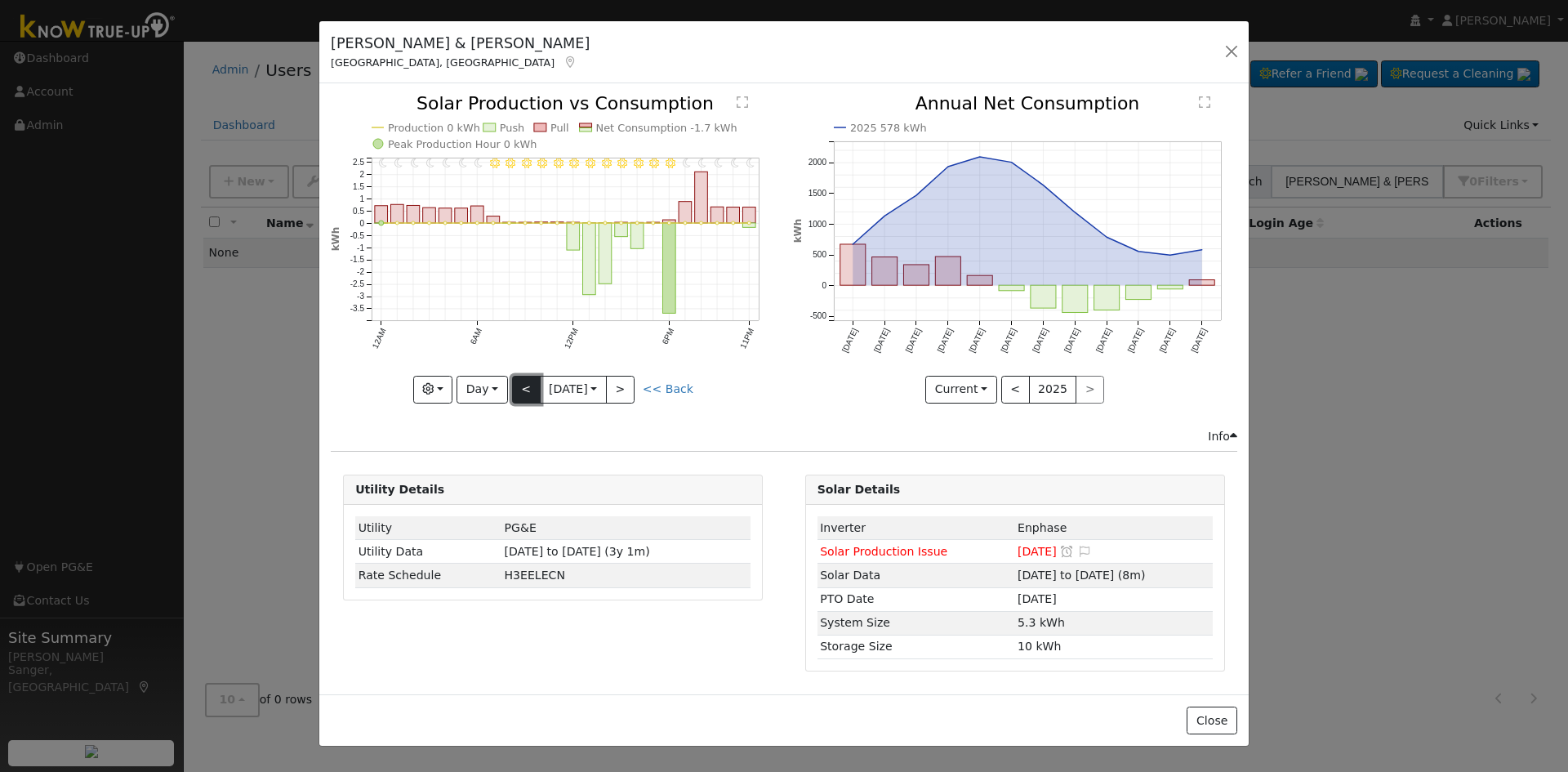
click at [527, 384] on button "<" at bounding box center [526, 390] width 28 height 27
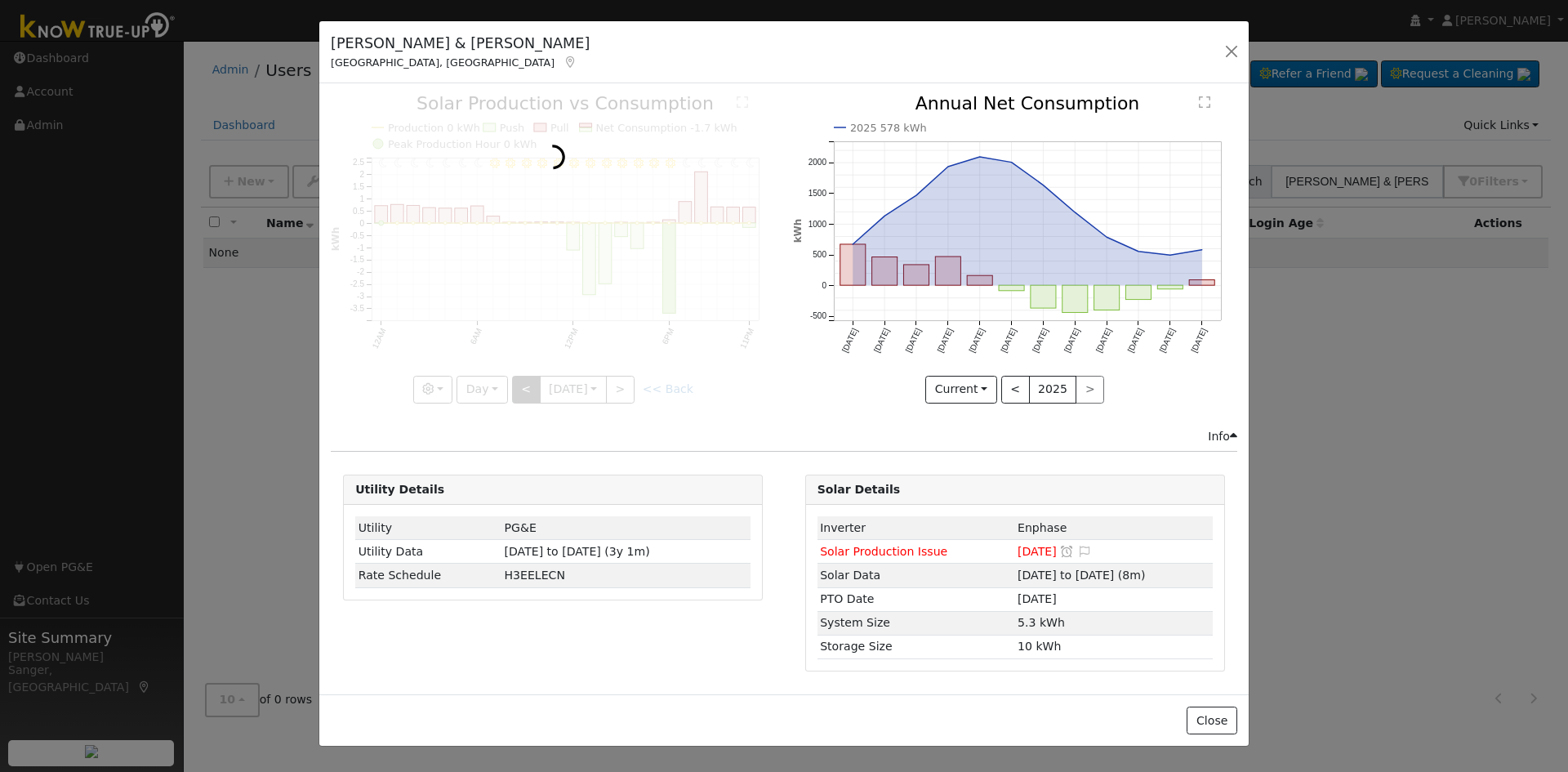
click at [527, 384] on div at bounding box center [553, 249] width 444 height 308
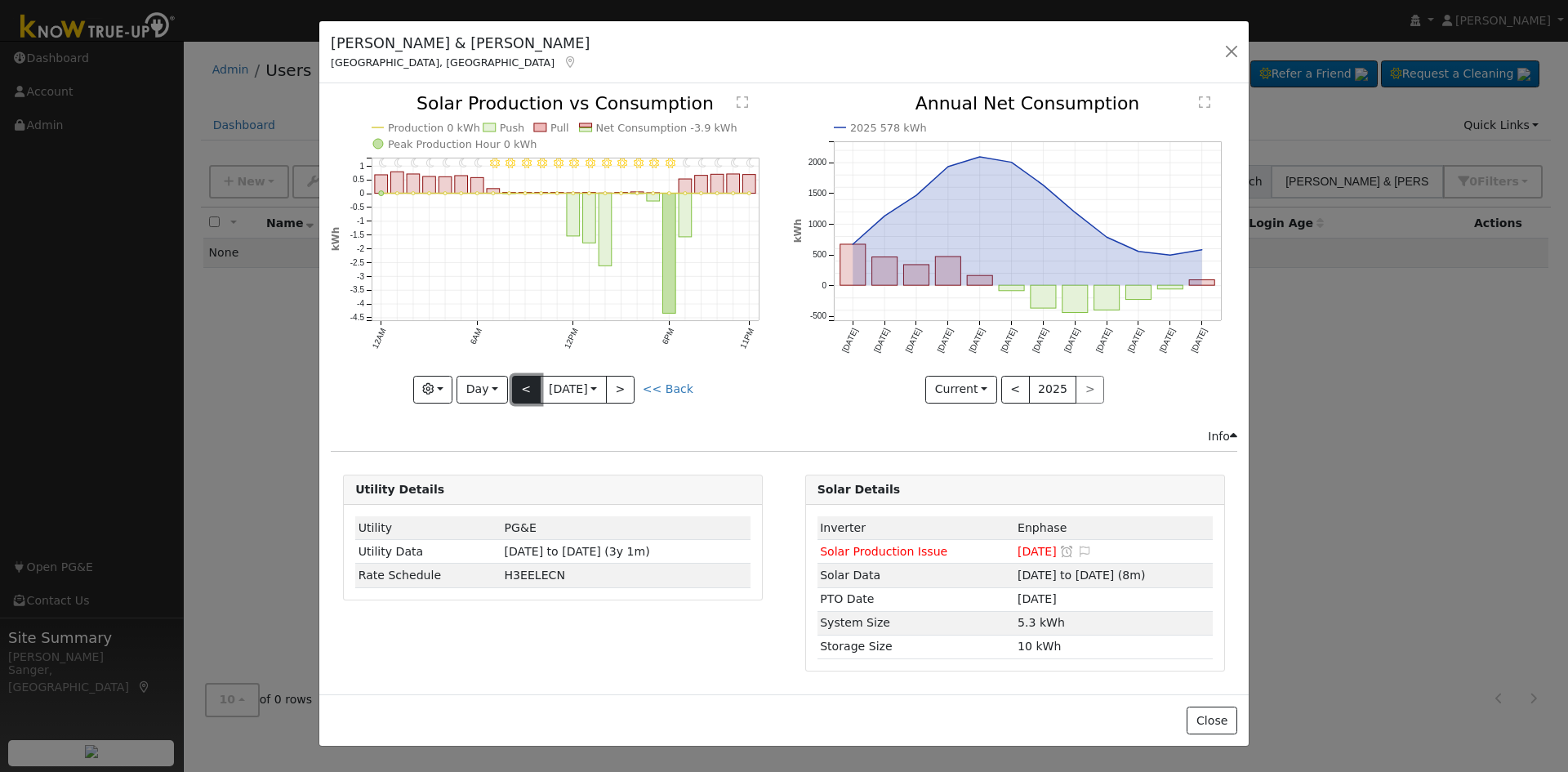
click at [527, 384] on button "<" at bounding box center [526, 390] width 28 height 27
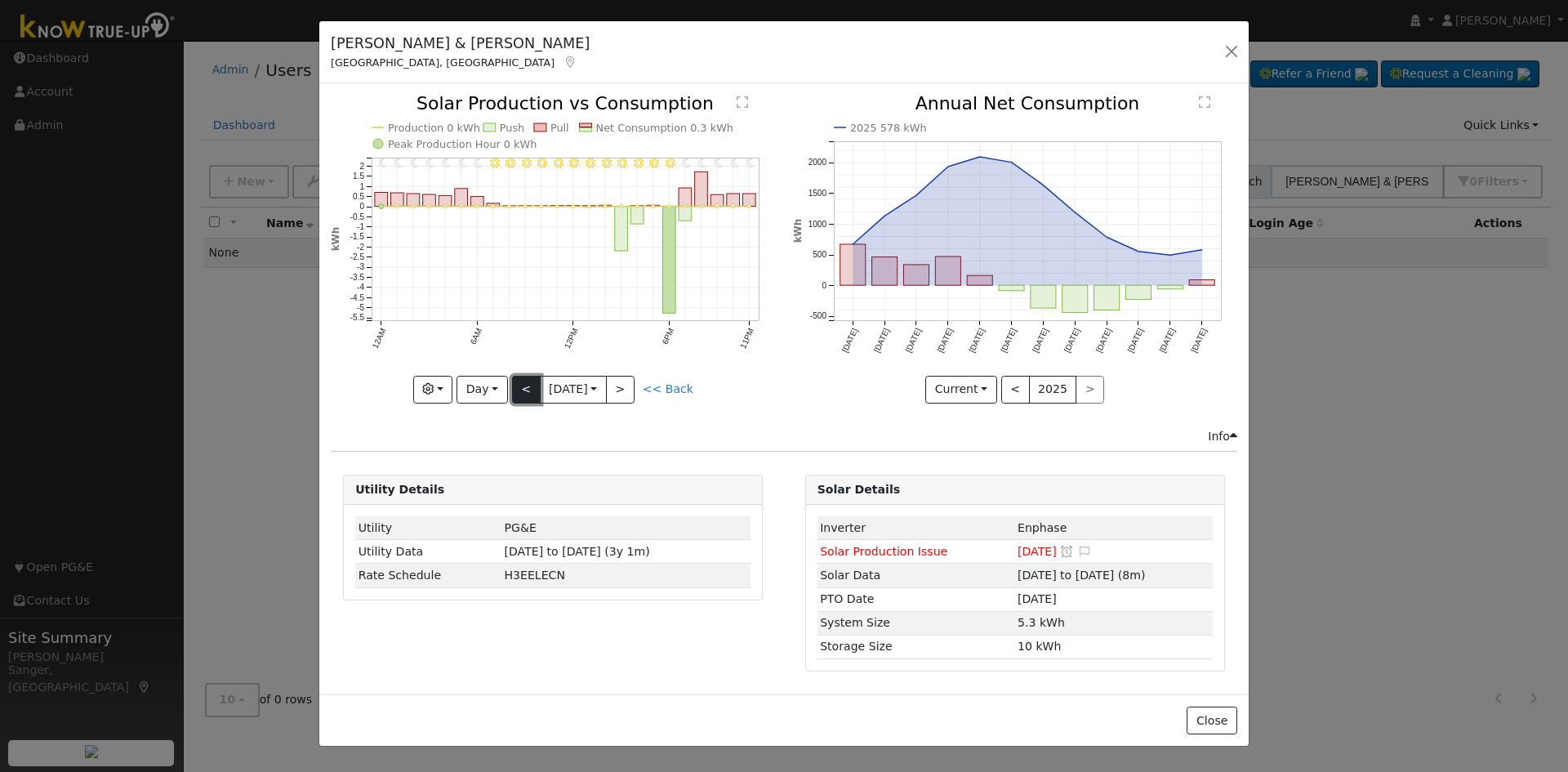
click at [527, 384] on button "<" at bounding box center [526, 390] width 28 height 27
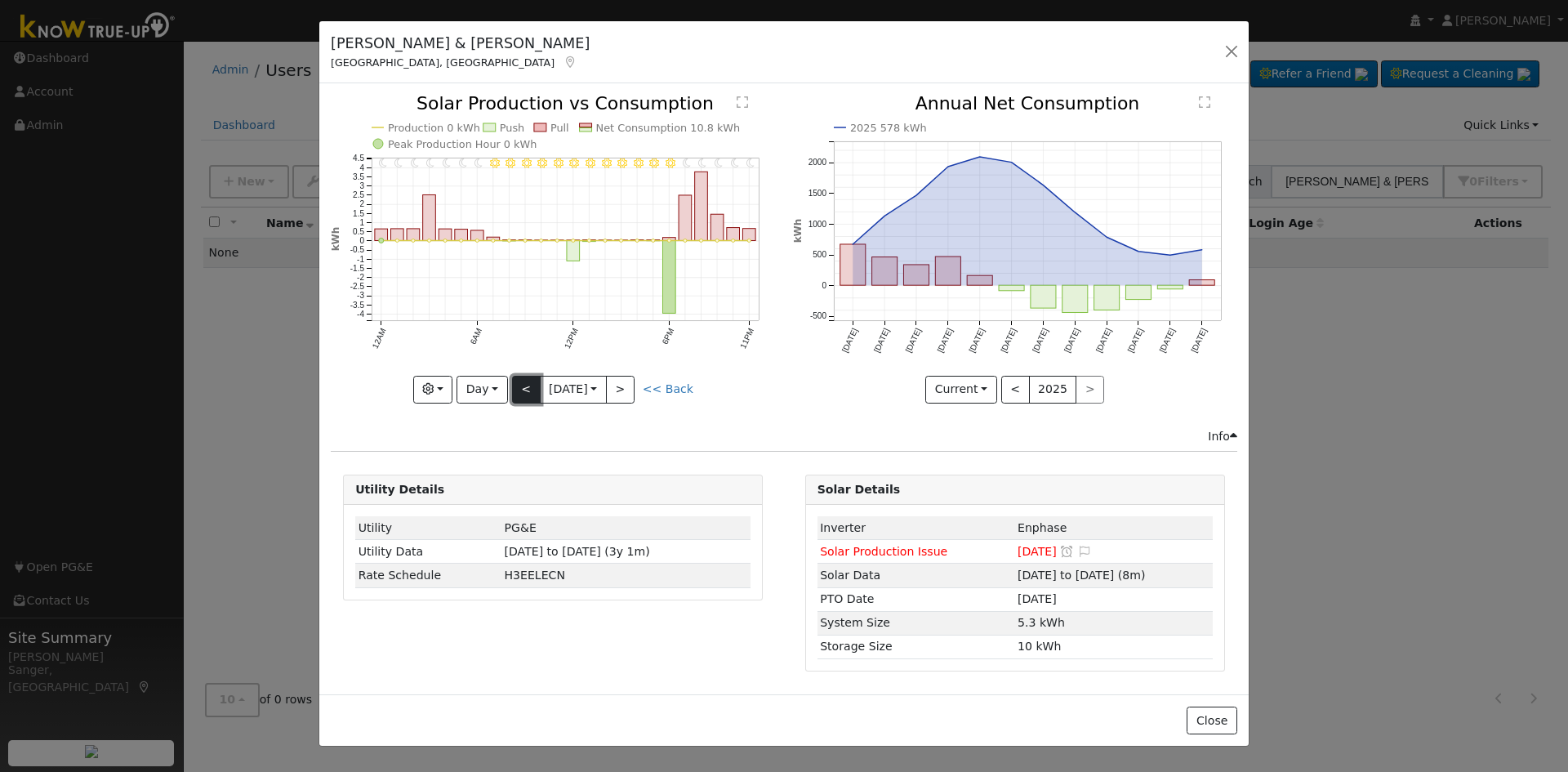
click at [527, 384] on button "<" at bounding box center [526, 390] width 28 height 27
click at [527, 384] on div "11PM - Clear 10PM - Clear 9PM - Clear 8PM - Clear 7PM - Clear 6PM - Clear 5PM -…" at bounding box center [553, 249] width 444 height 308
click at [527, 384] on button "<" at bounding box center [526, 390] width 28 height 27
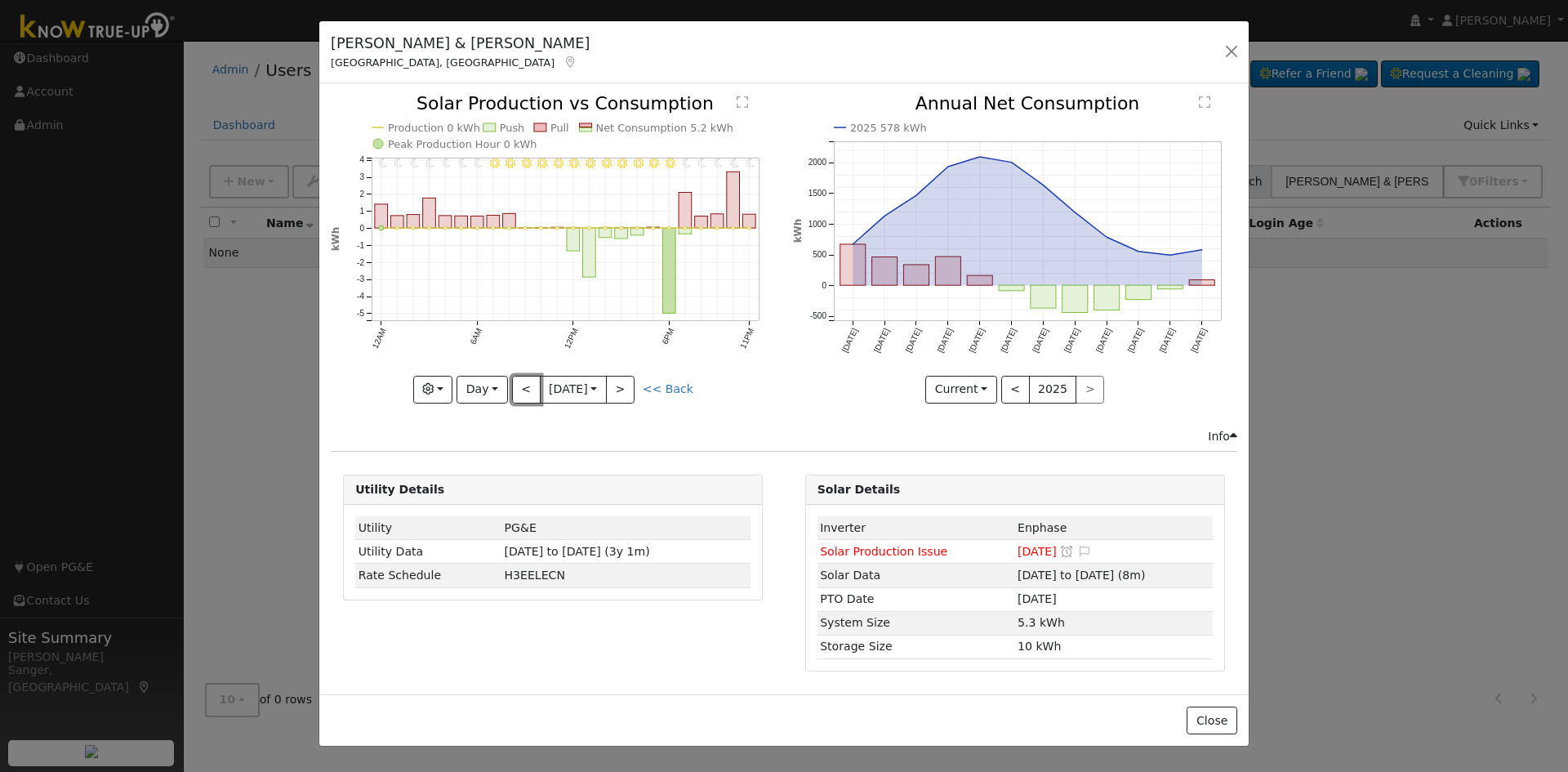
click at [522, 387] on button "<" at bounding box center [526, 390] width 28 height 27
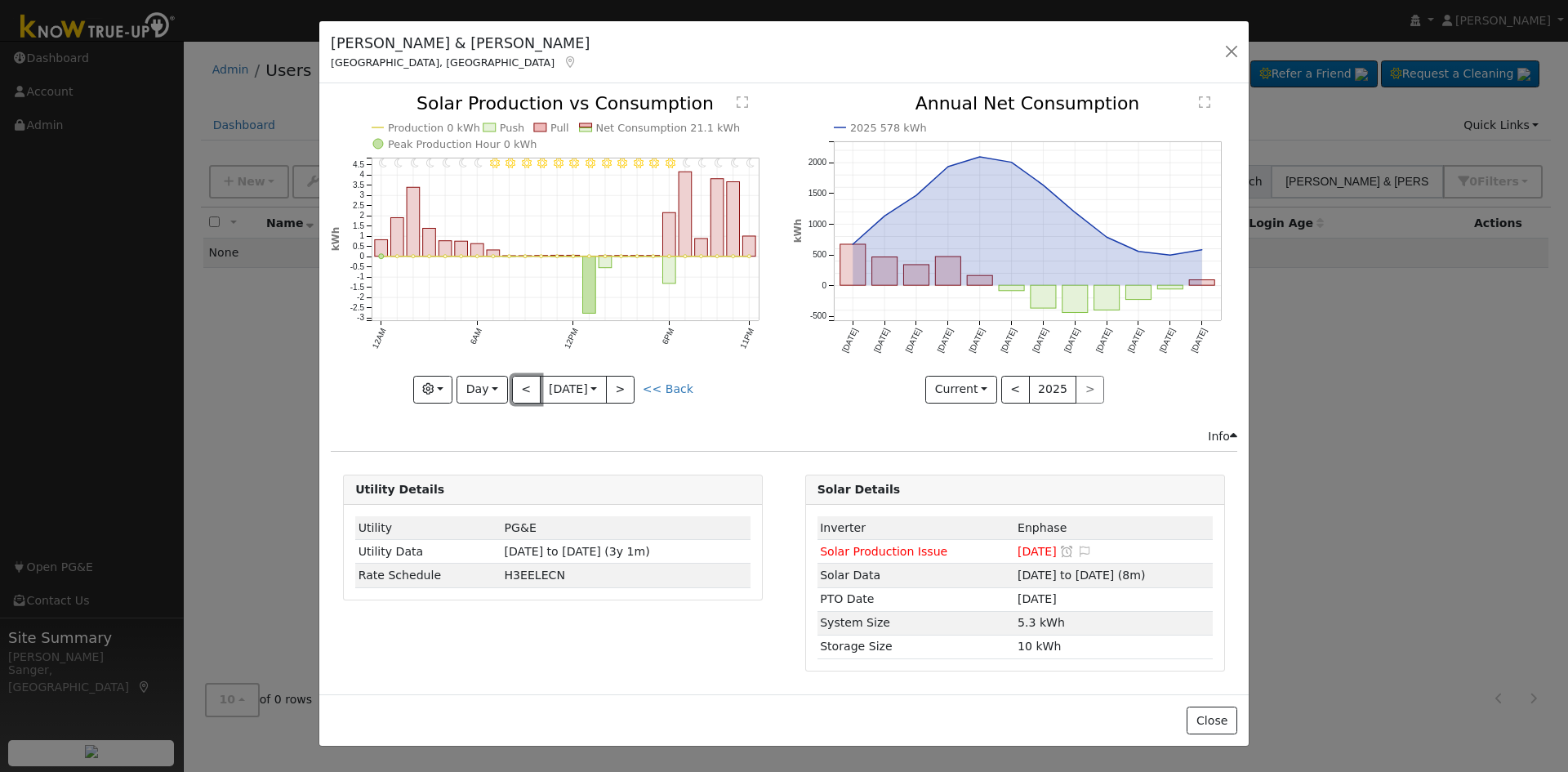
click at [522, 387] on button "<" at bounding box center [526, 390] width 28 height 27
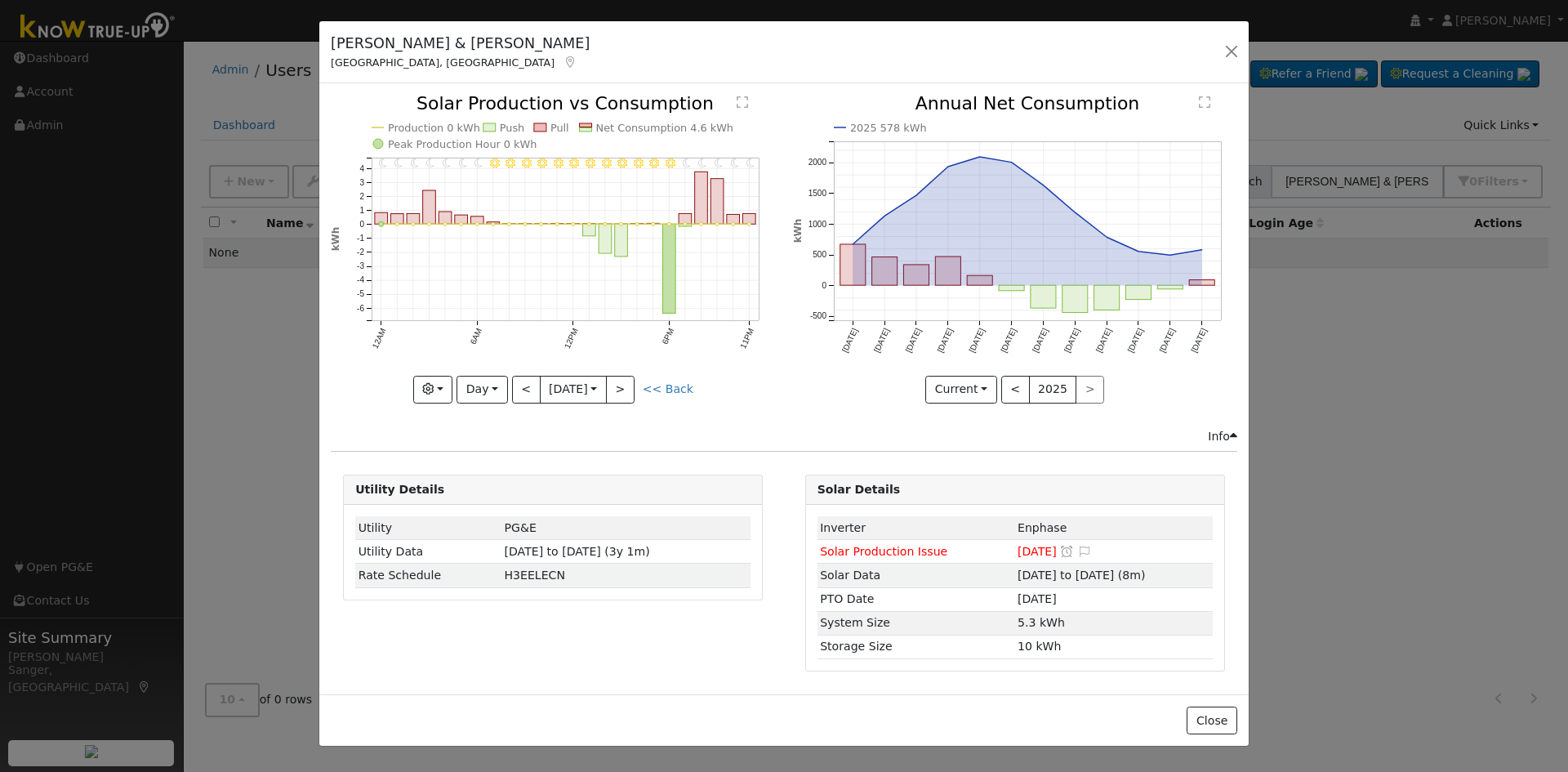
click at [522, 387] on div "11PM - Clear 10PM - Clear 9PM - Clear 8PM - Clear 7PM - Clear 6PM - Clear 5PM -…" at bounding box center [553, 249] width 444 height 308
click at [522, 387] on button "<" at bounding box center [526, 390] width 28 height 27
click at [526, 388] on button "<" at bounding box center [526, 390] width 28 height 27
click at [625, 386] on button ">" at bounding box center [620, 390] width 28 height 27
type input "2025-08-07"
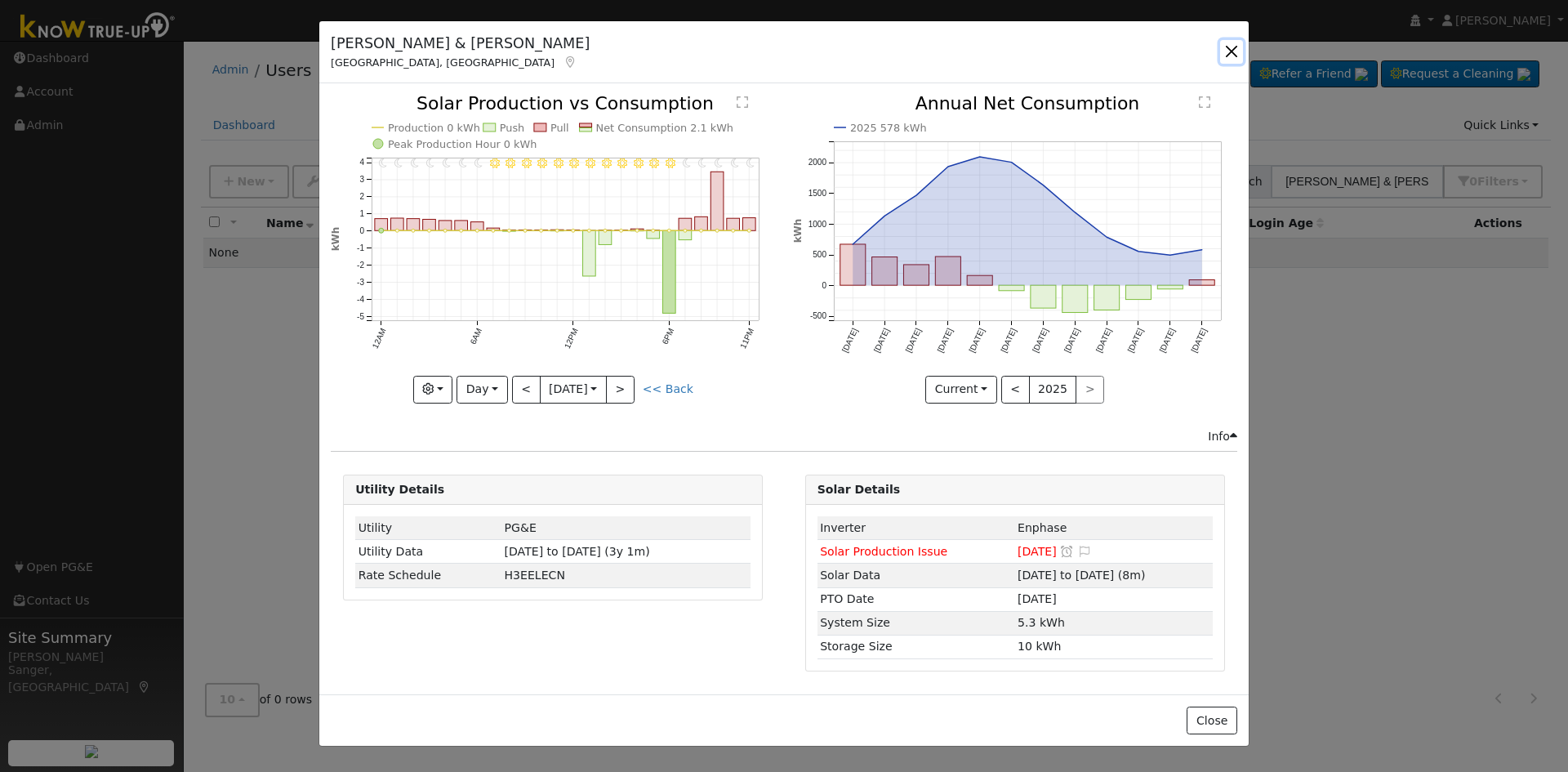
click at [1230, 44] on button "button" at bounding box center [1231, 51] width 23 height 23
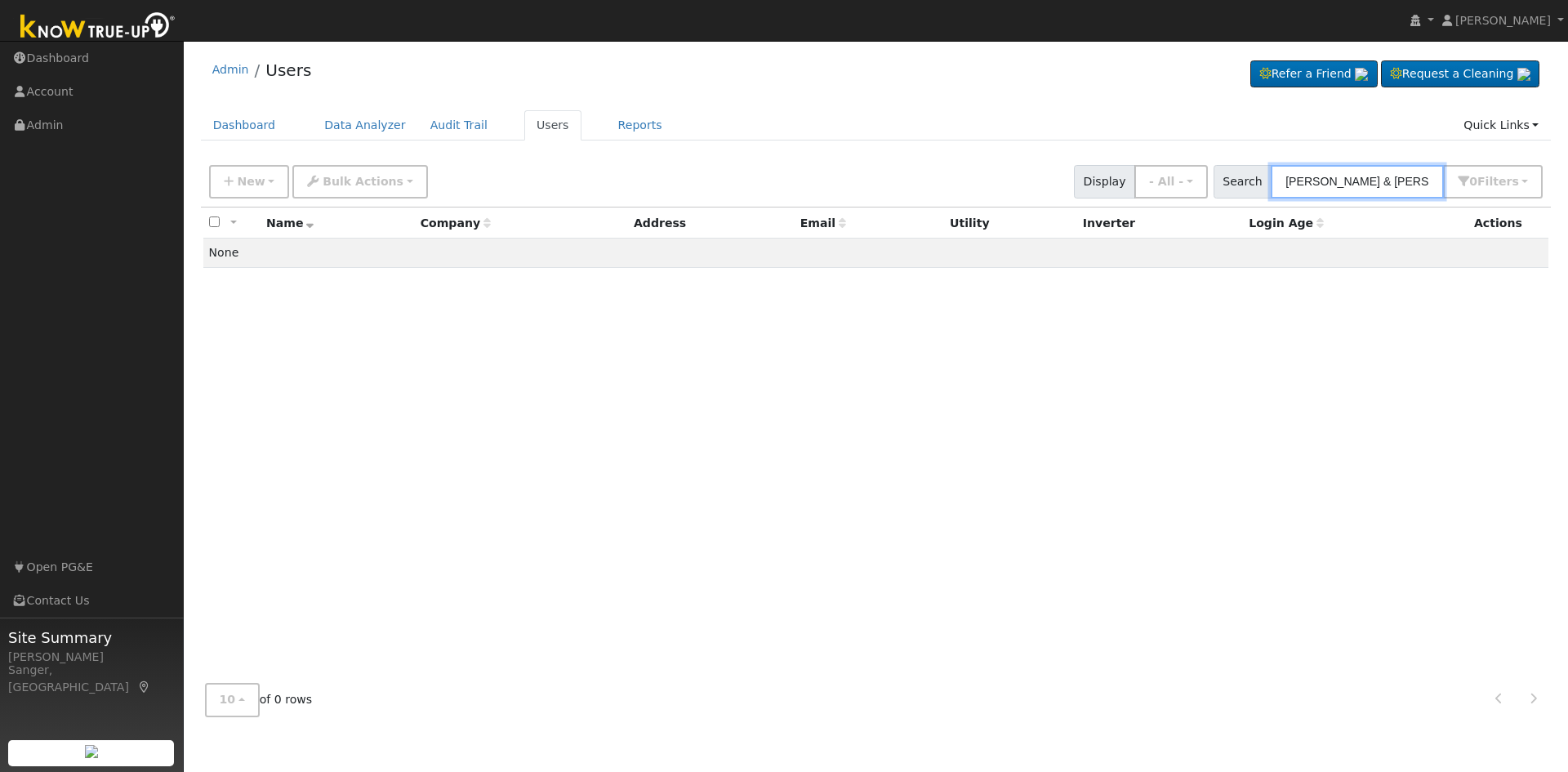
click at [1409, 186] on input "[PERSON_NAME] & [PERSON_NAME]" at bounding box center [1357, 181] width 173 height 33
drag, startPoint x: 1365, startPoint y: 183, endPoint x: 1187, endPoint y: 190, distance: 178.1
click at [1187, 190] on div "New Add User Quick Add Quick Connect Quick Convert Lead Bulk Actions Send Email…" at bounding box center [876, 179] width 1340 height 39
type input "[PERSON_NAME]"
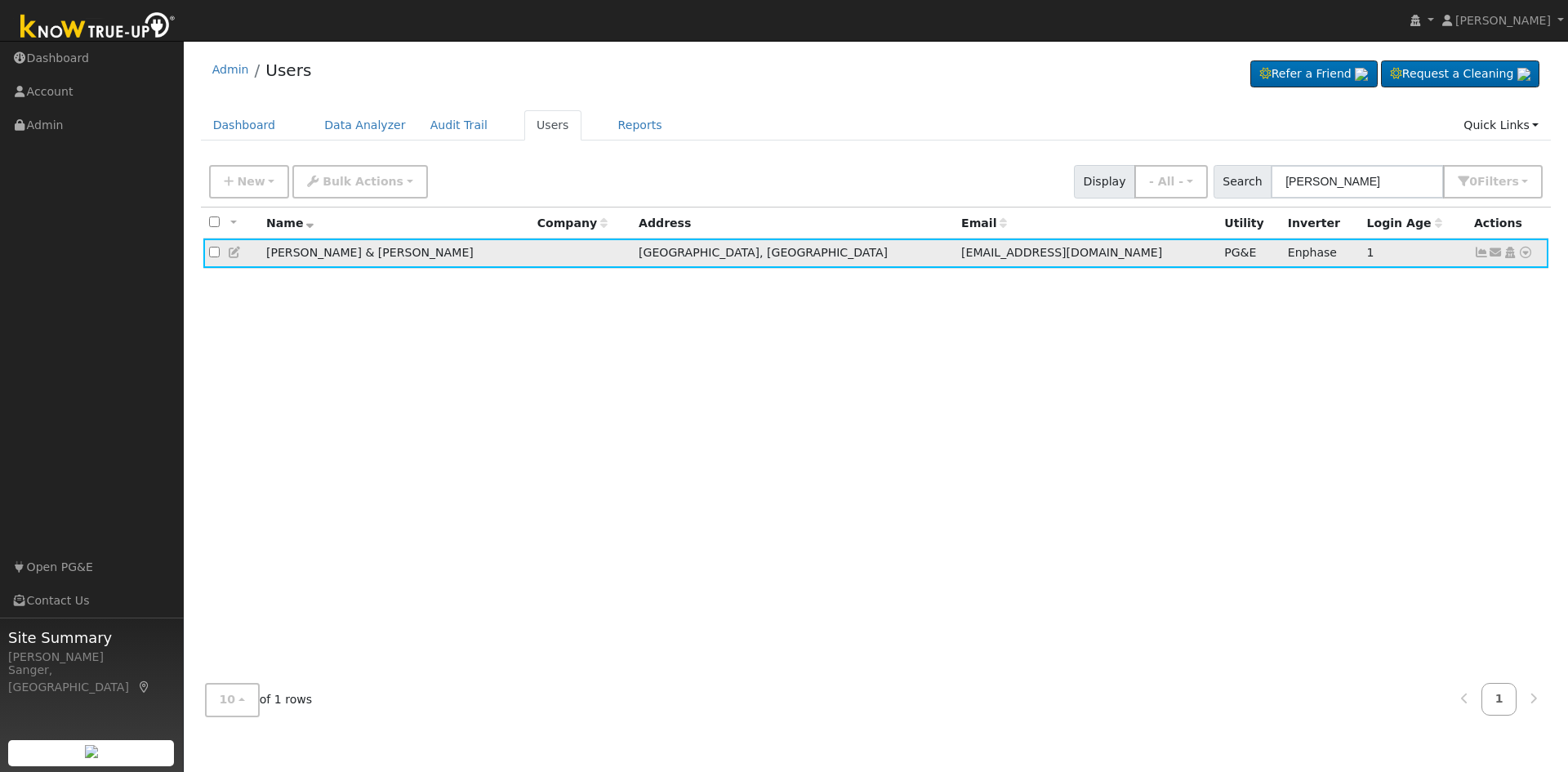
click at [1528, 253] on icon at bounding box center [1525, 252] width 15 height 11
click at [1490, 280] on link "Data Analyzer" at bounding box center [1471, 280] width 119 height 23
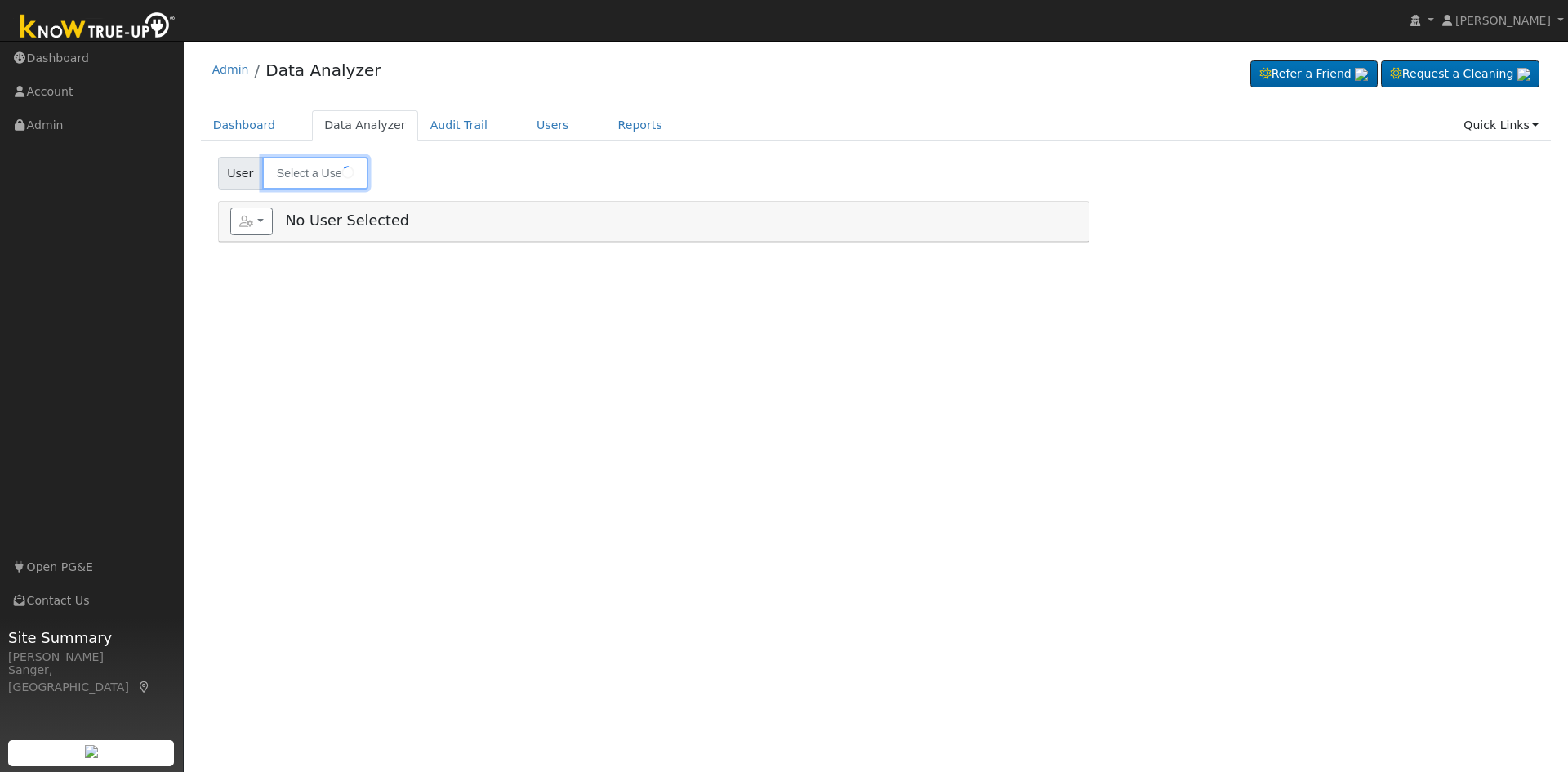
type input "[PERSON_NAME] & [PERSON_NAME]"
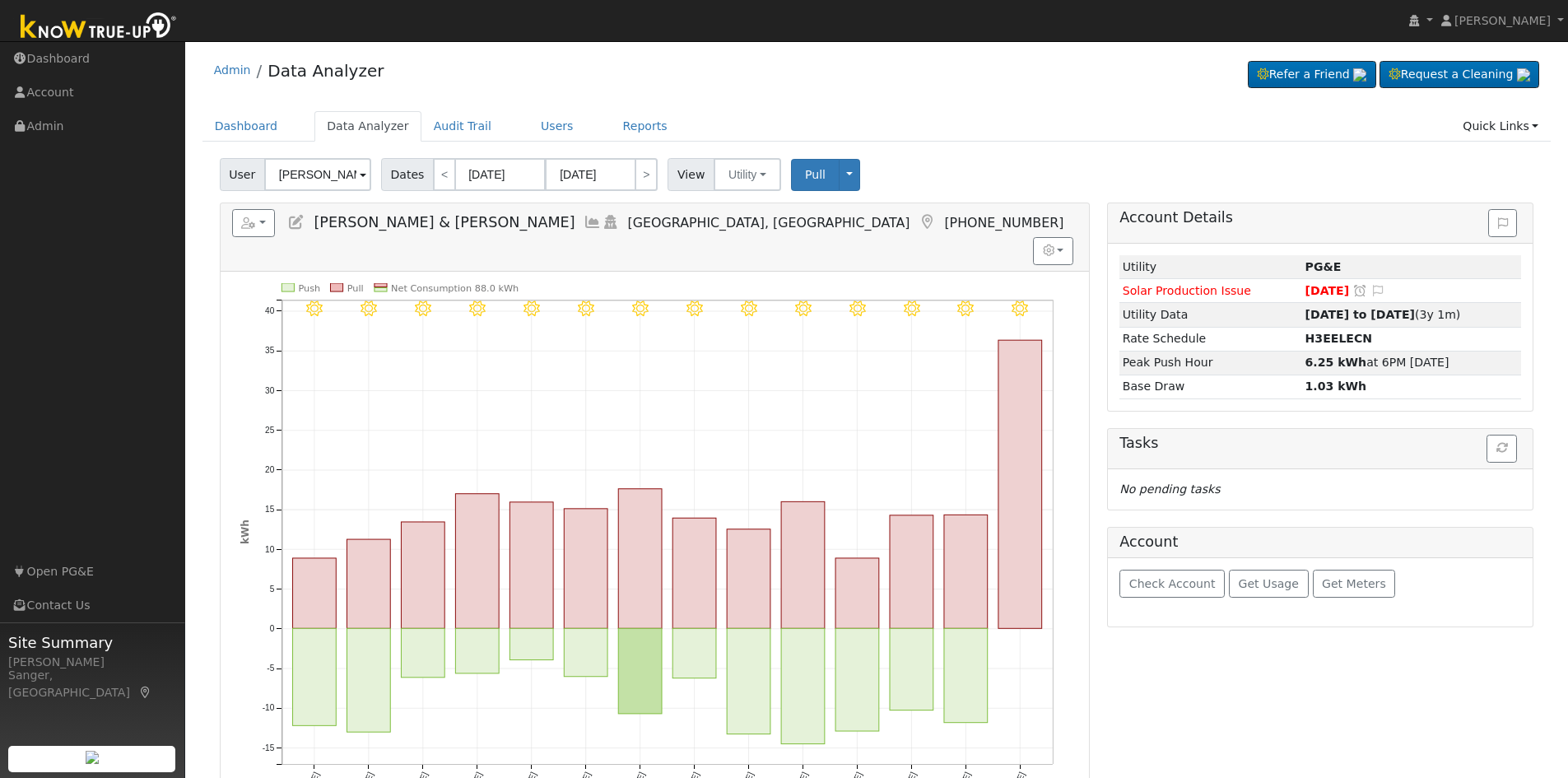
click at [584, 225] on icon at bounding box center [592, 221] width 18 height 15
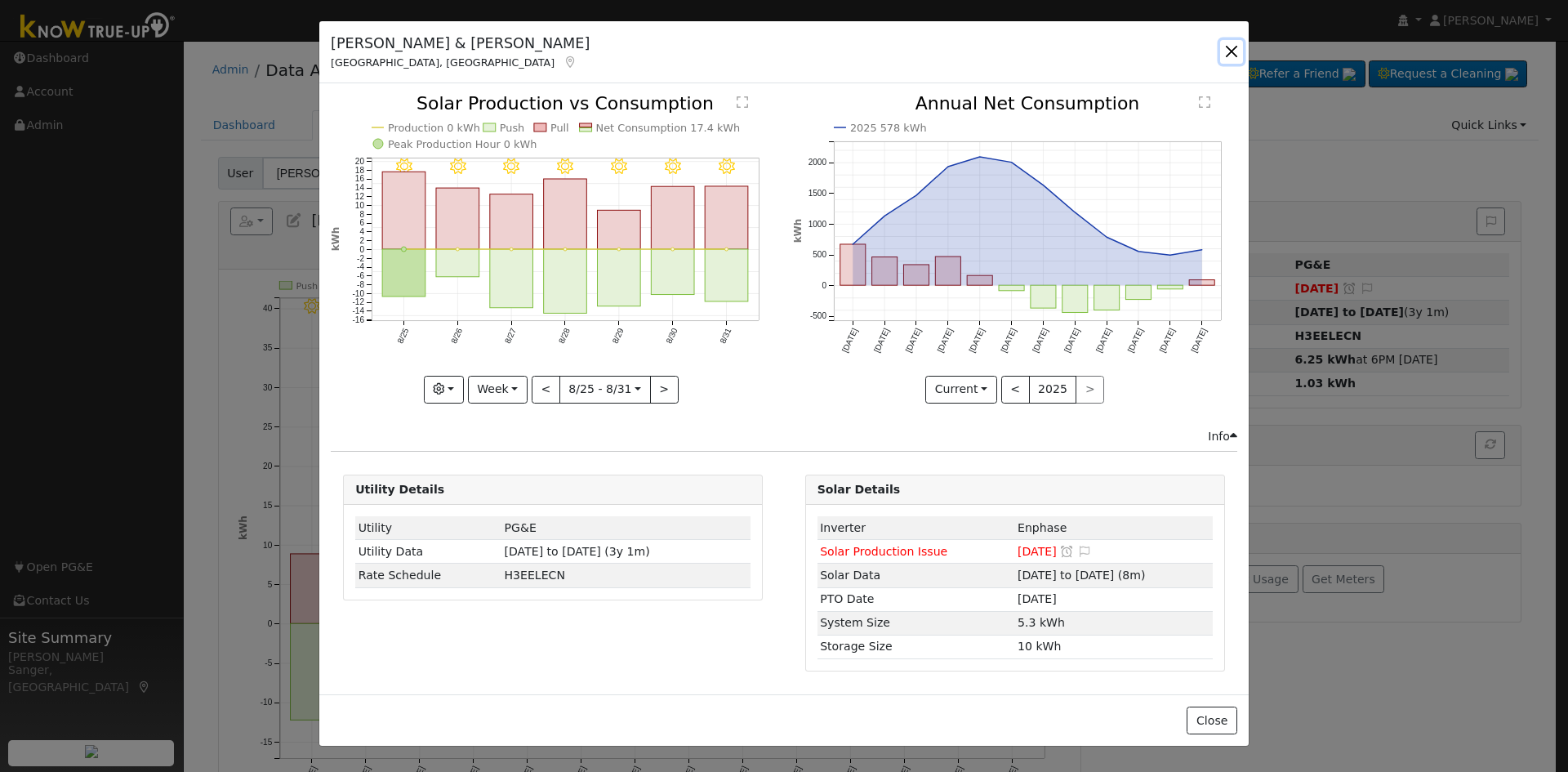
click at [1237, 49] on button "button" at bounding box center [1231, 51] width 23 height 23
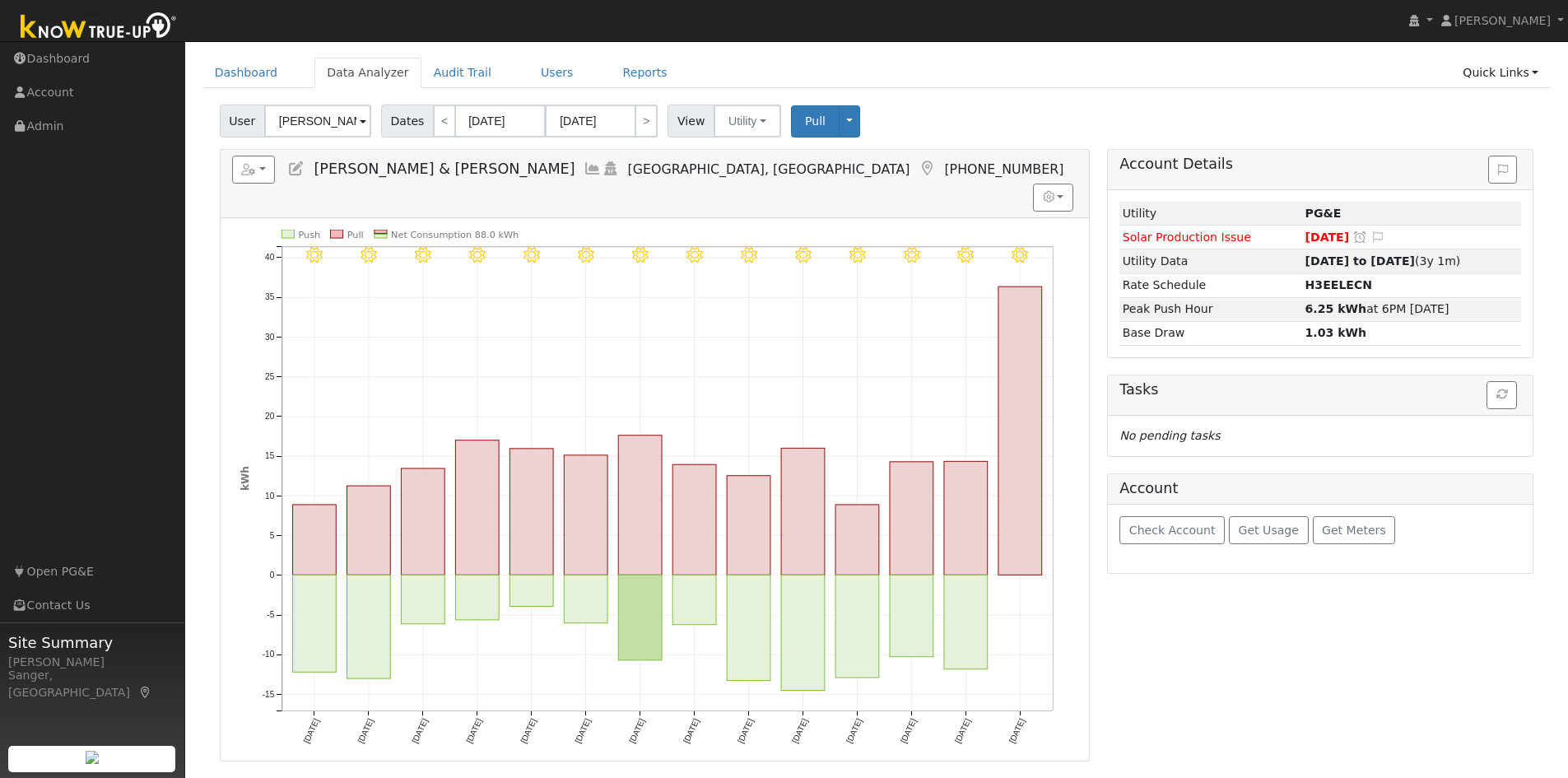
scroll to position [165, 0]
